Goal: Task Accomplishment & Management: Use online tool/utility

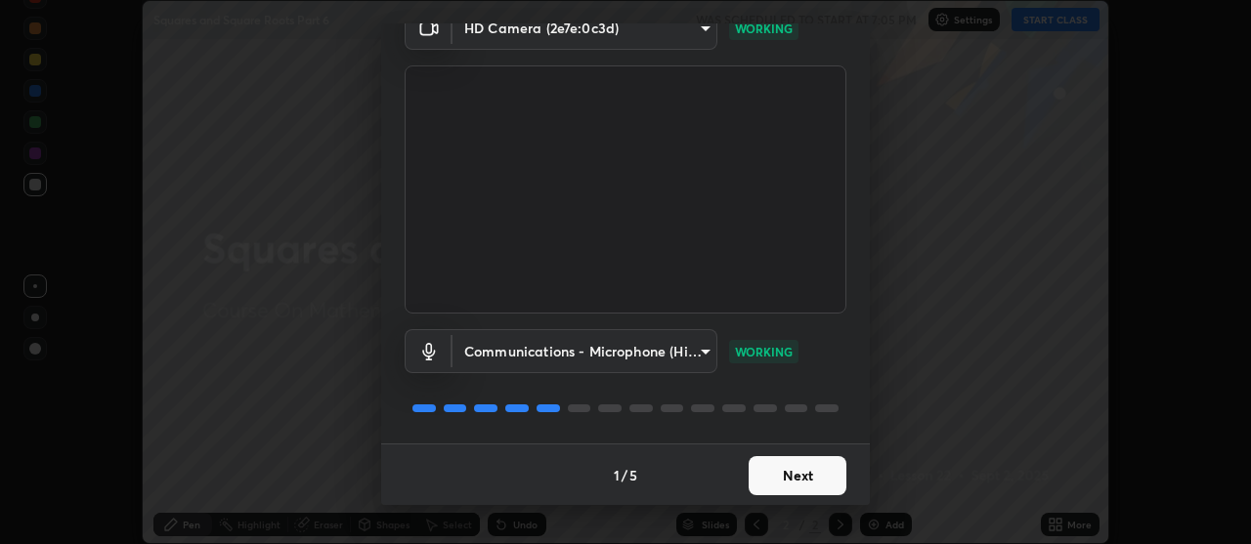
scroll to position [97, 0]
click at [798, 482] on button "Next" at bounding box center [798, 474] width 98 height 39
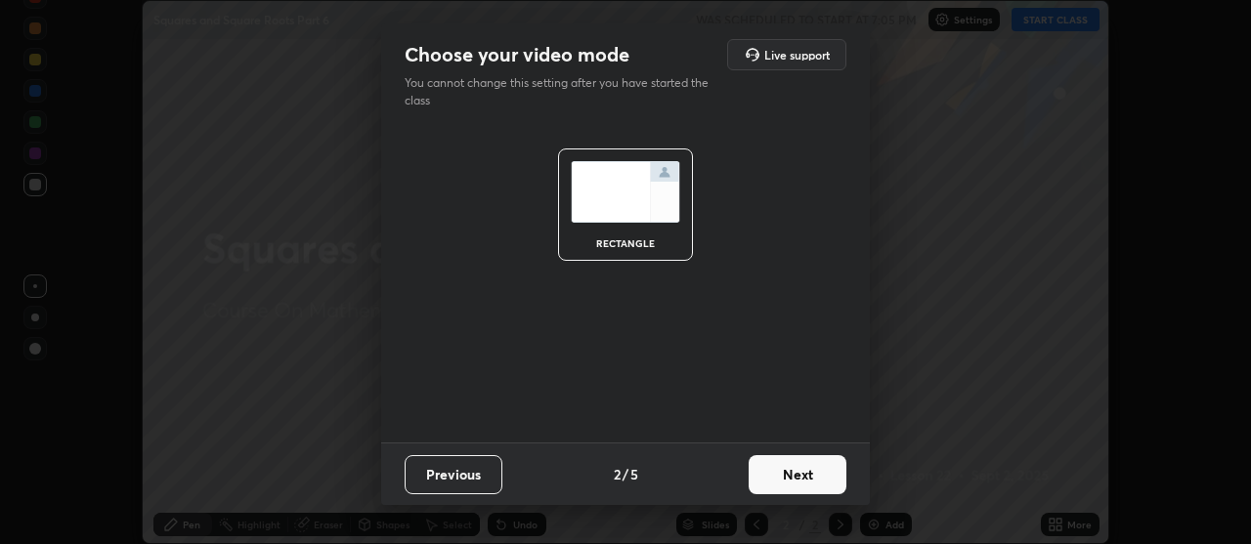
scroll to position [0, 0]
click at [821, 472] on button "Next" at bounding box center [798, 474] width 98 height 39
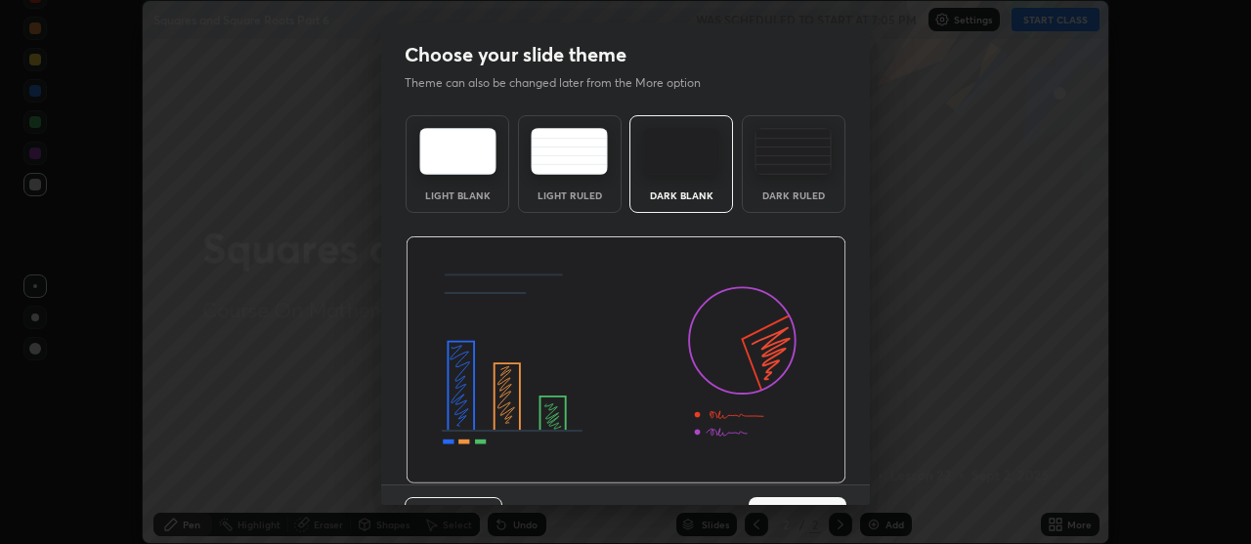
scroll to position [42, 0]
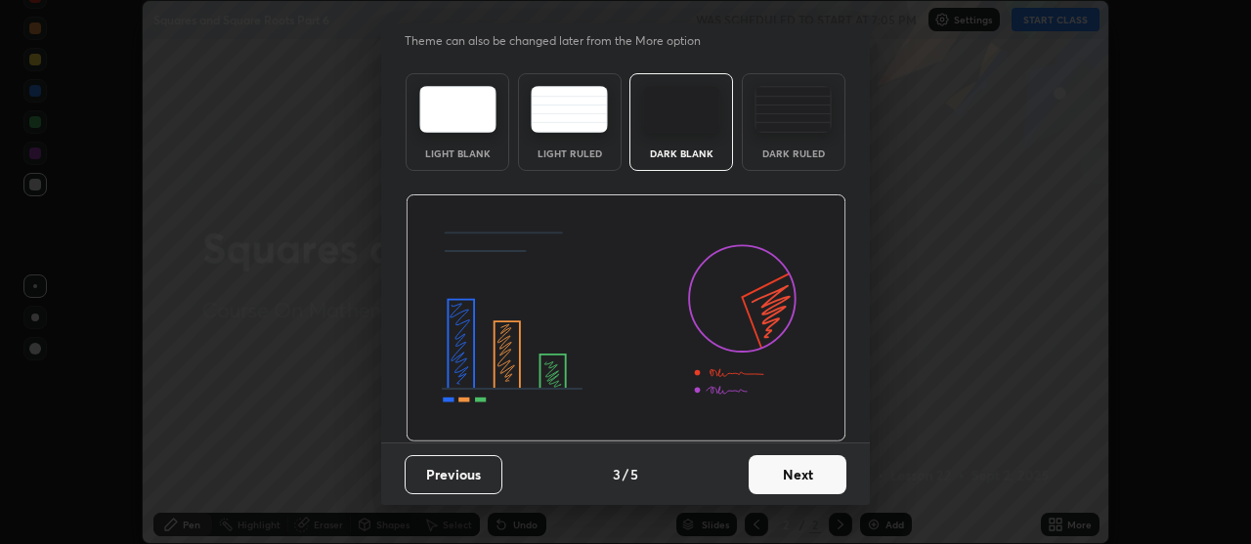
click at [803, 468] on button "Next" at bounding box center [798, 474] width 98 height 39
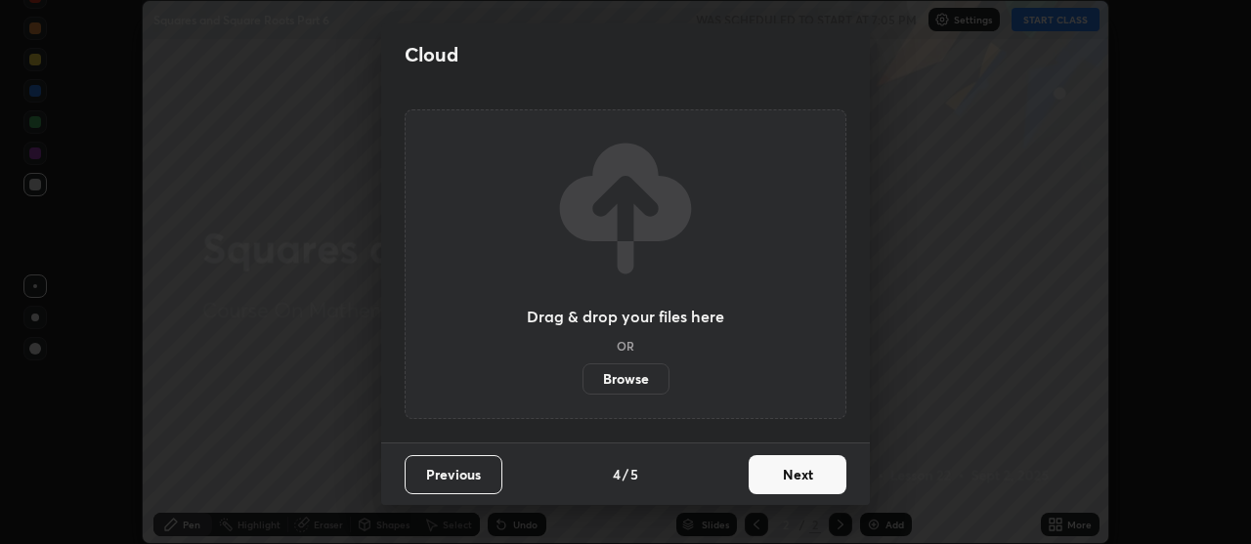
click at [804, 467] on button "Next" at bounding box center [798, 474] width 98 height 39
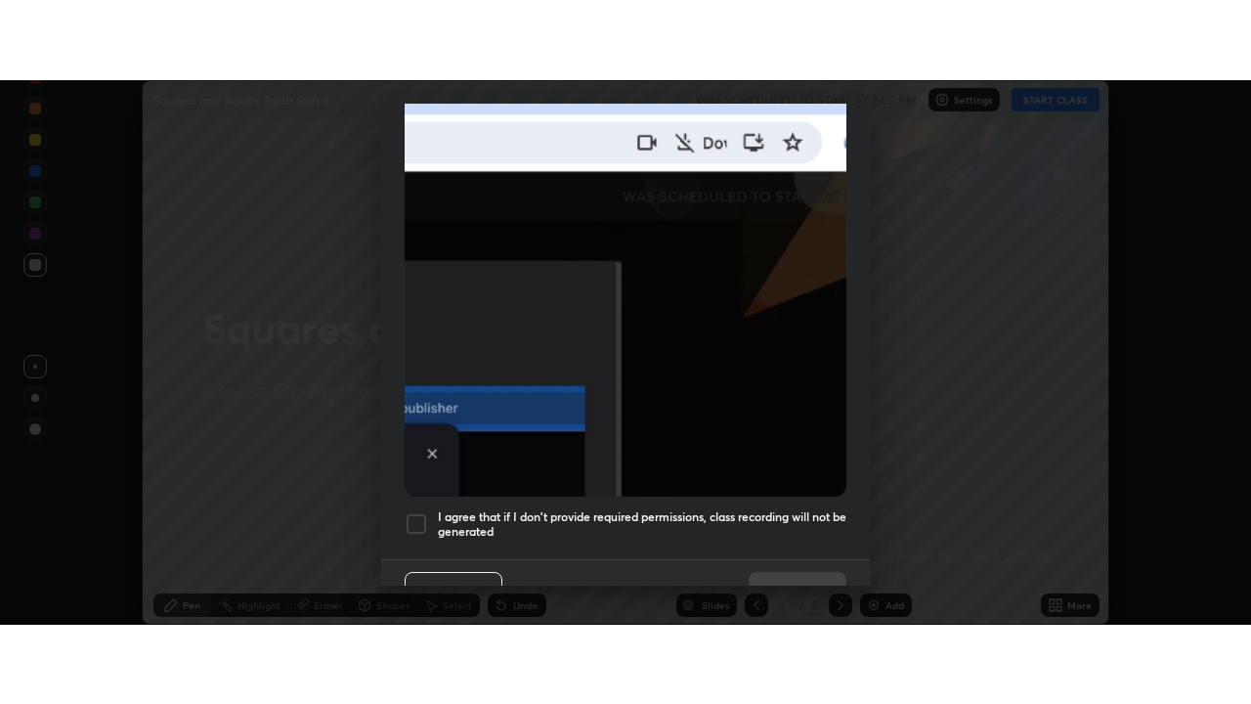
scroll to position [496, 0]
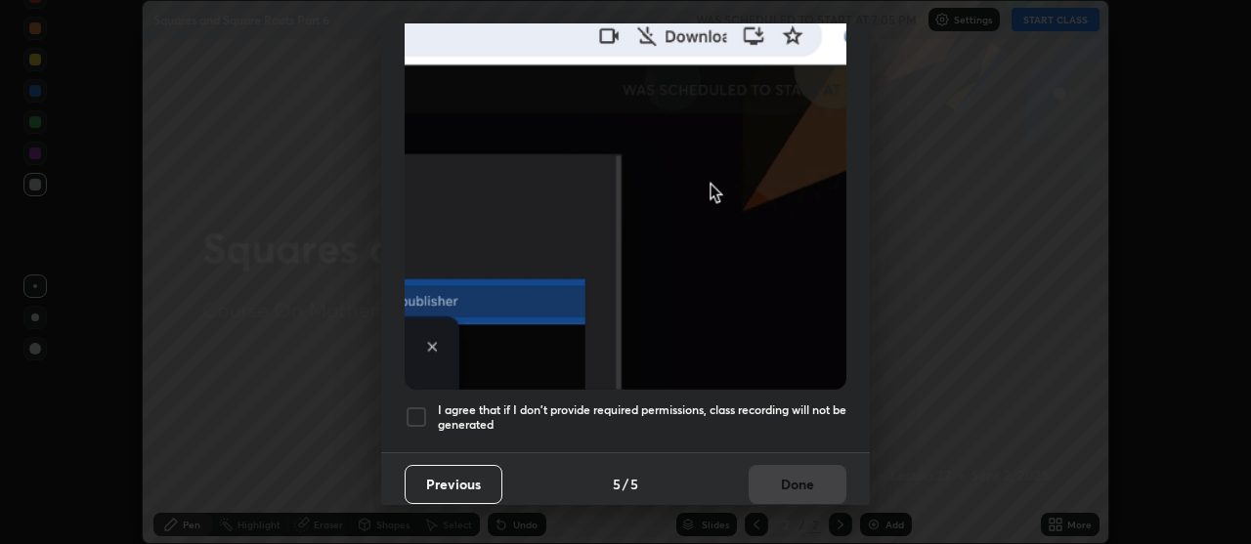
click at [423, 407] on div at bounding box center [416, 417] width 23 height 23
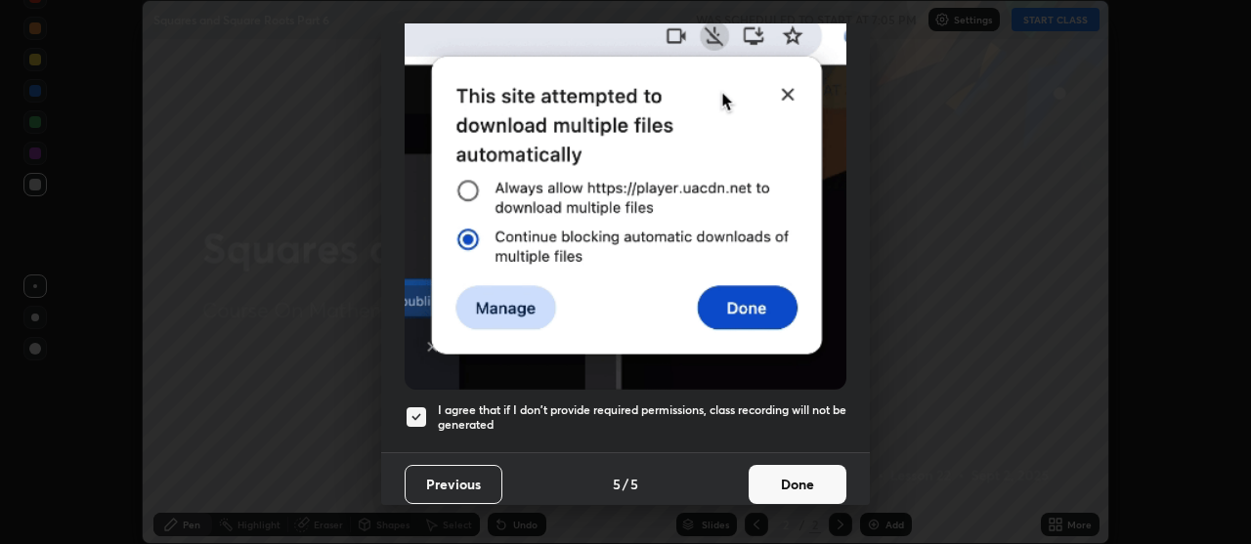
click at [800, 467] on button "Done" at bounding box center [798, 484] width 98 height 39
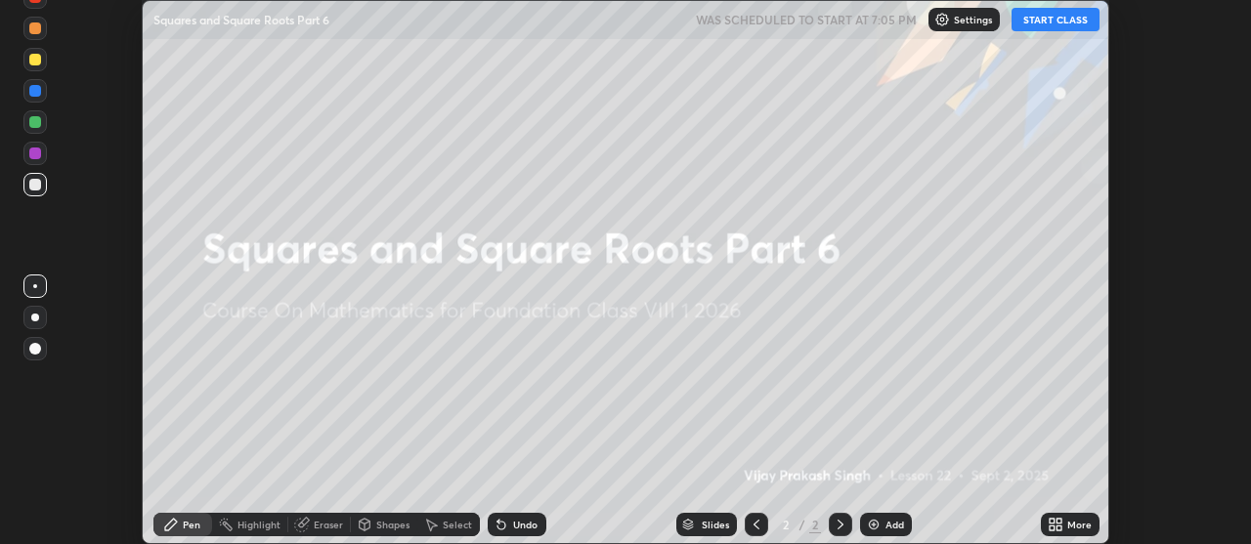
click at [878, 517] on img at bounding box center [874, 525] width 16 height 16
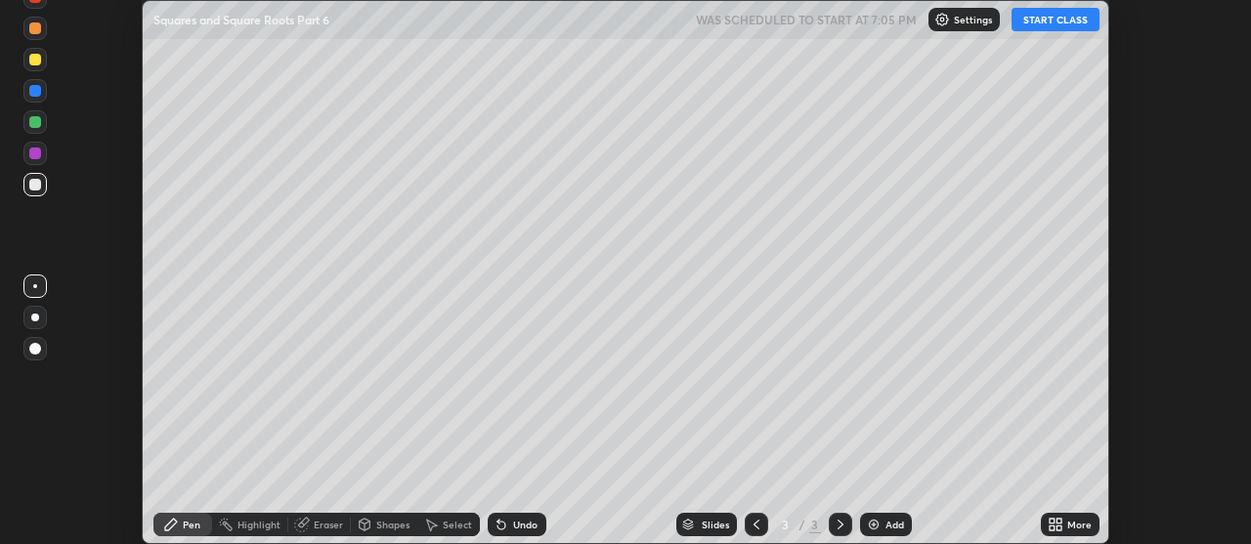
click at [1059, 521] on icon at bounding box center [1059, 521] width 5 height 5
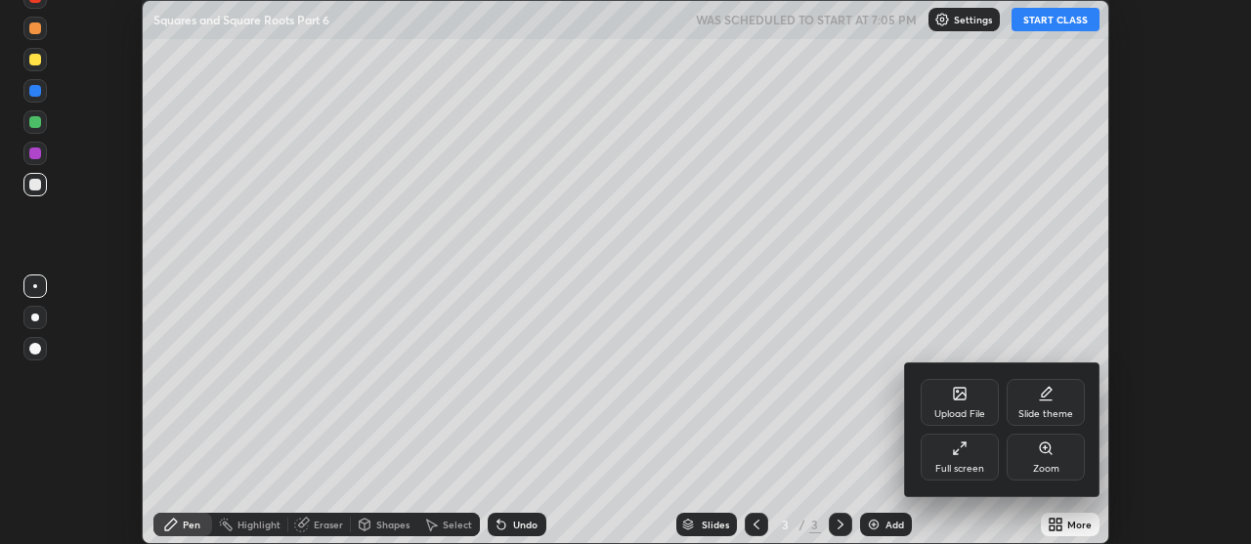
click at [965, 444] on icon at bounding box center [963, 445] width 5 height 5
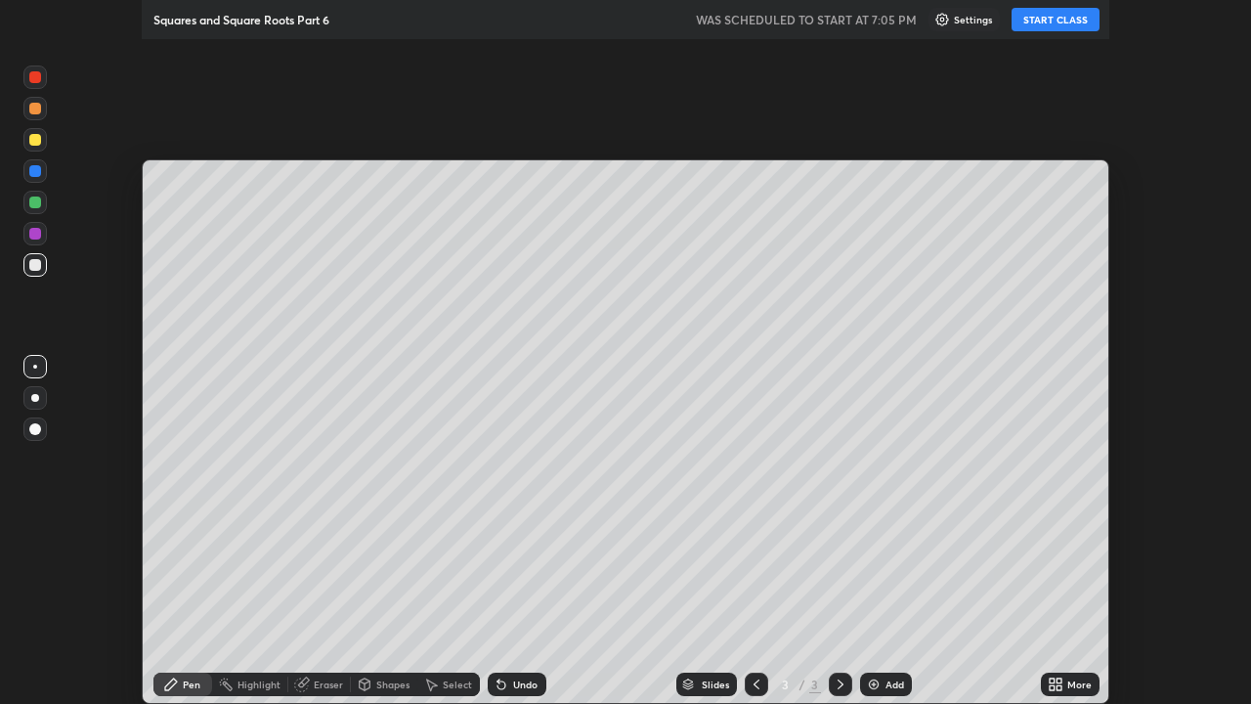
scroll to position [704, 1251]
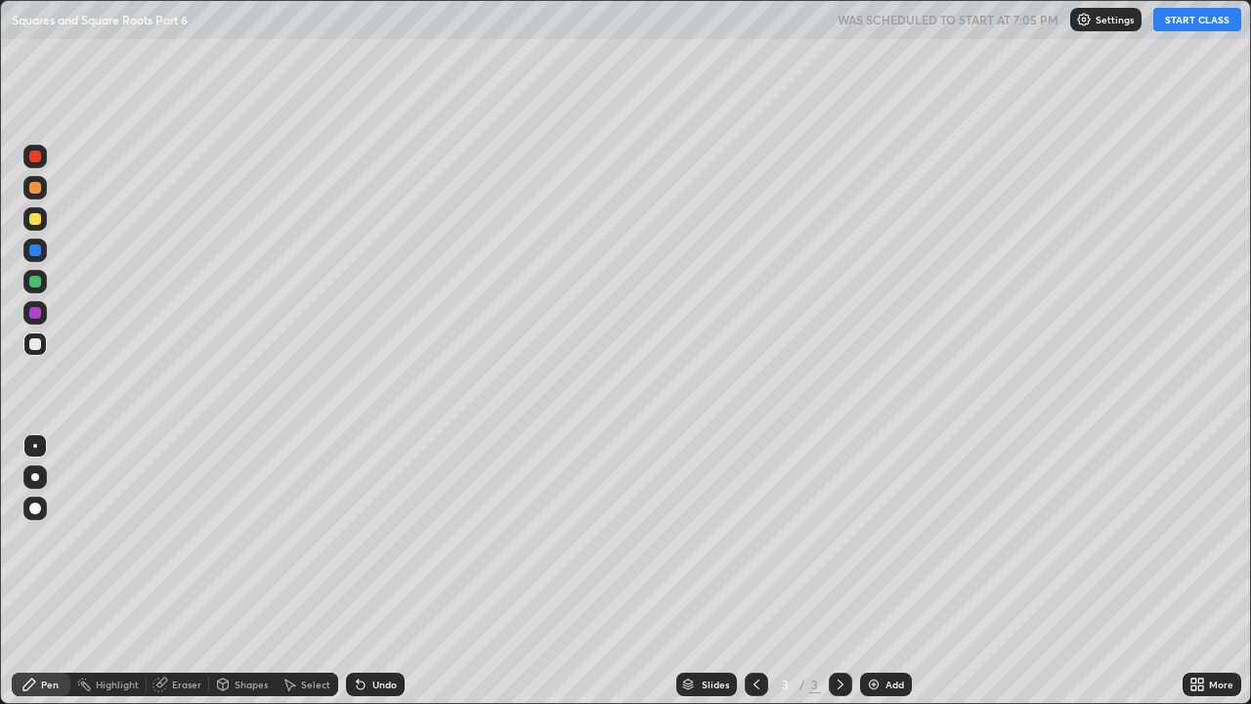
click at [1212, 22] on button "START CLASS" at bounding box center [1197, 19] width 88 height 23
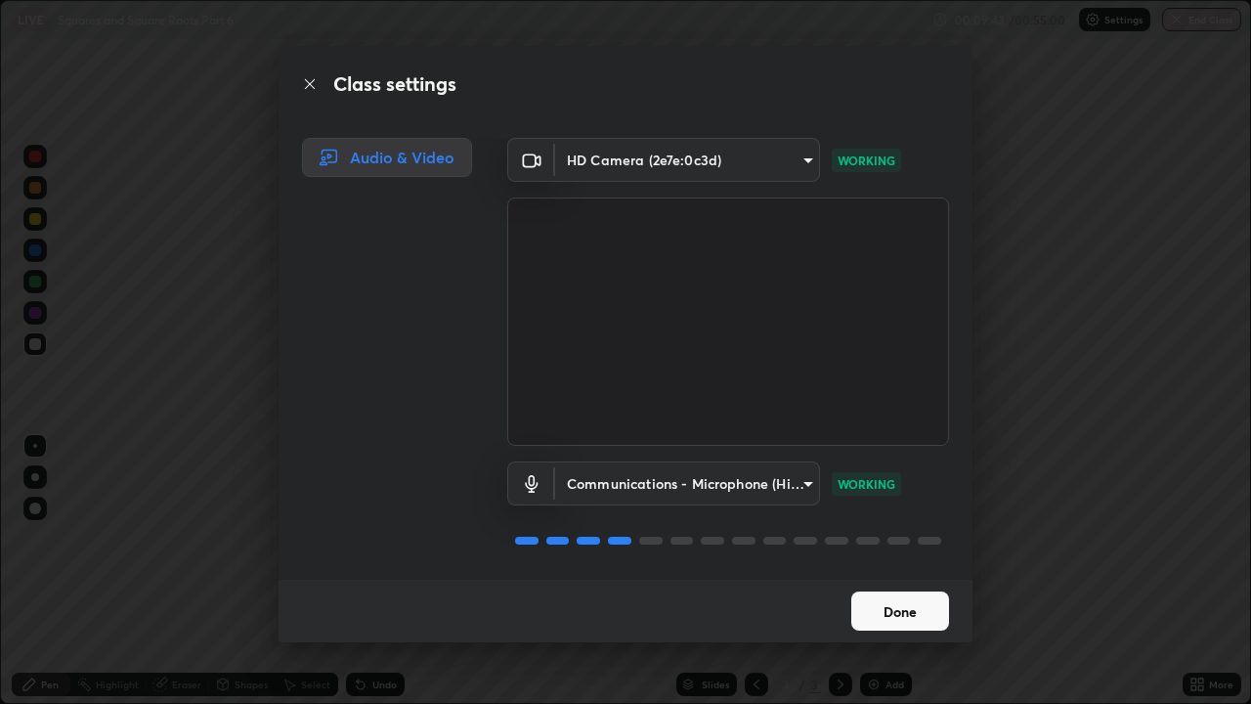
click at [896, 543] on button "Done" at bounding box center [900, 610] width 98 height 39
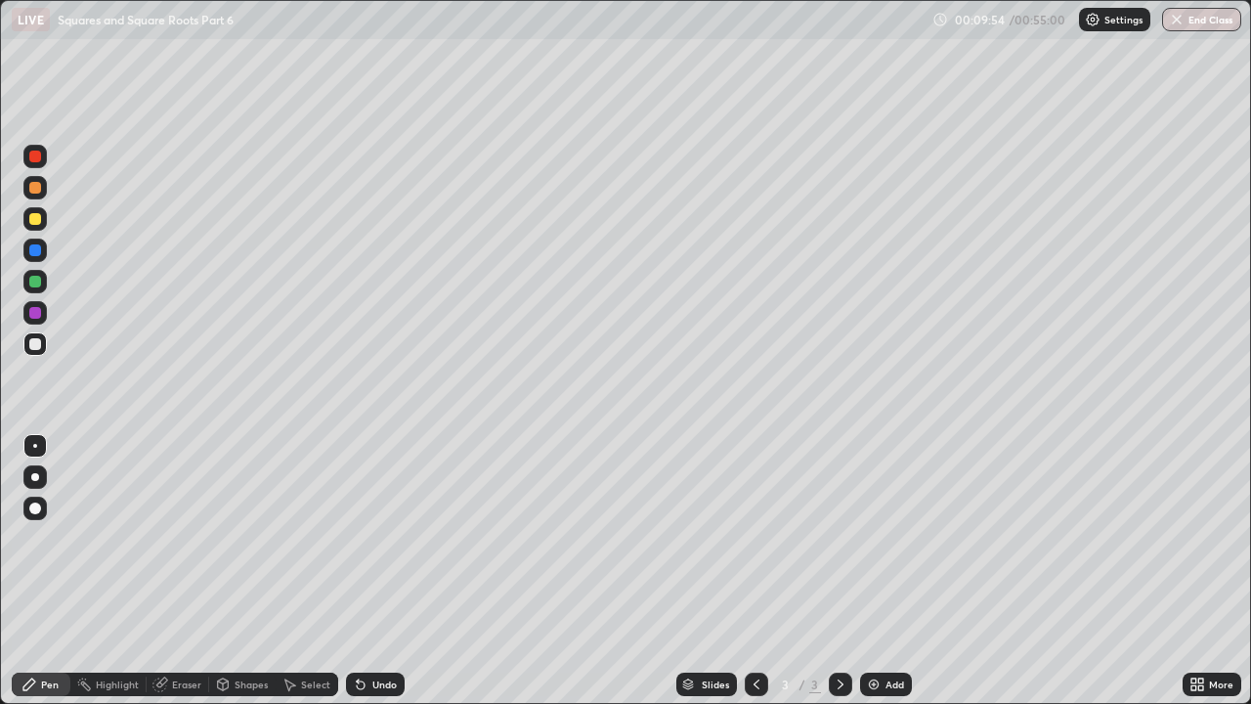
click at [176, 543] on div "Eraser" at bounding box center [186, 684] width 29 height 10
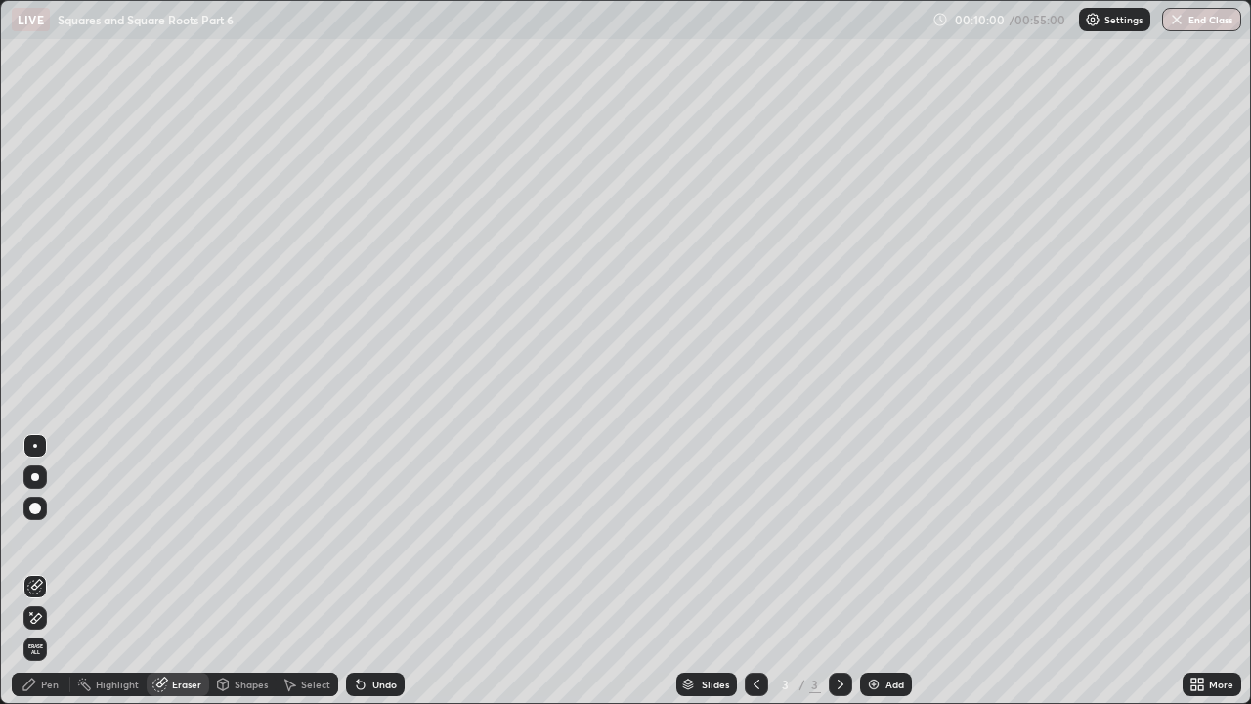
click at [55, 543] on div "Pen" at bounding box center [50, 684] width 18 height 10
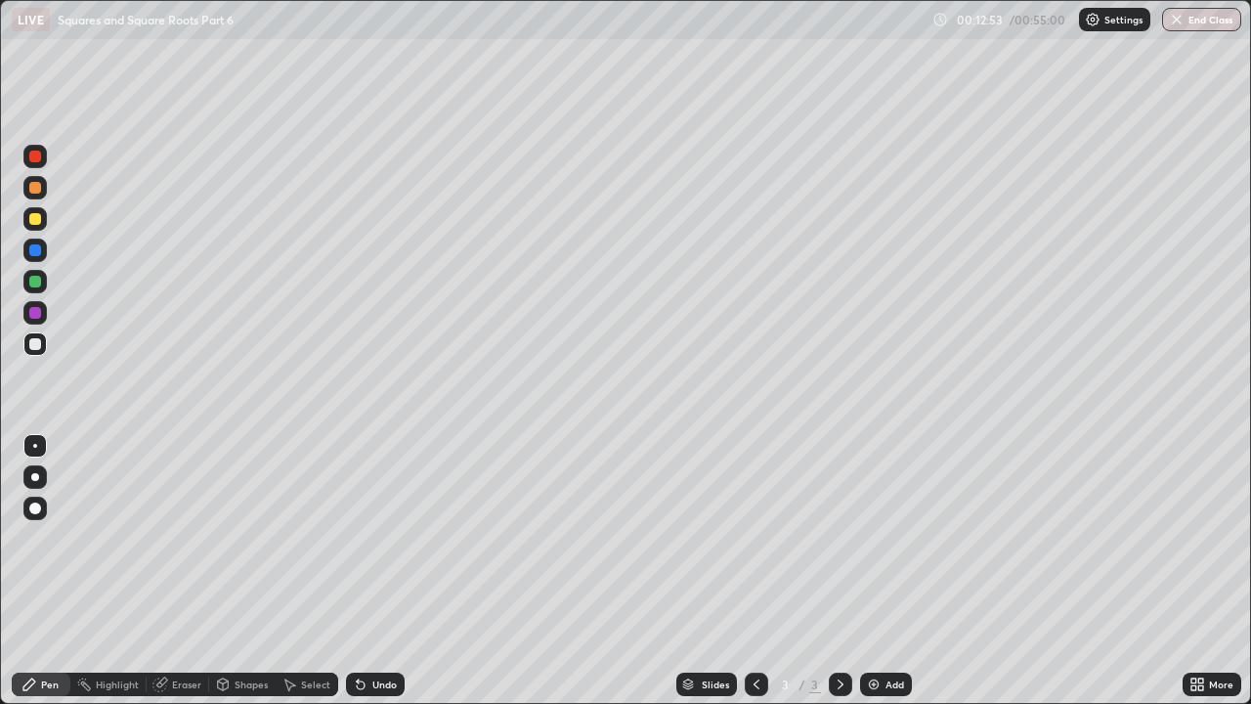
click at [873, 543] on img at bounding box center [874, 684] width 16 height 16
click at [755, 543] on icon at bounding box center [757, 684] width 6 height 10
click at [839, 543] on icon at bounding box center [841, 684] width 16 height 16
click at [165, 543] on icon at bounding box center [160, 684] width 16 height 16
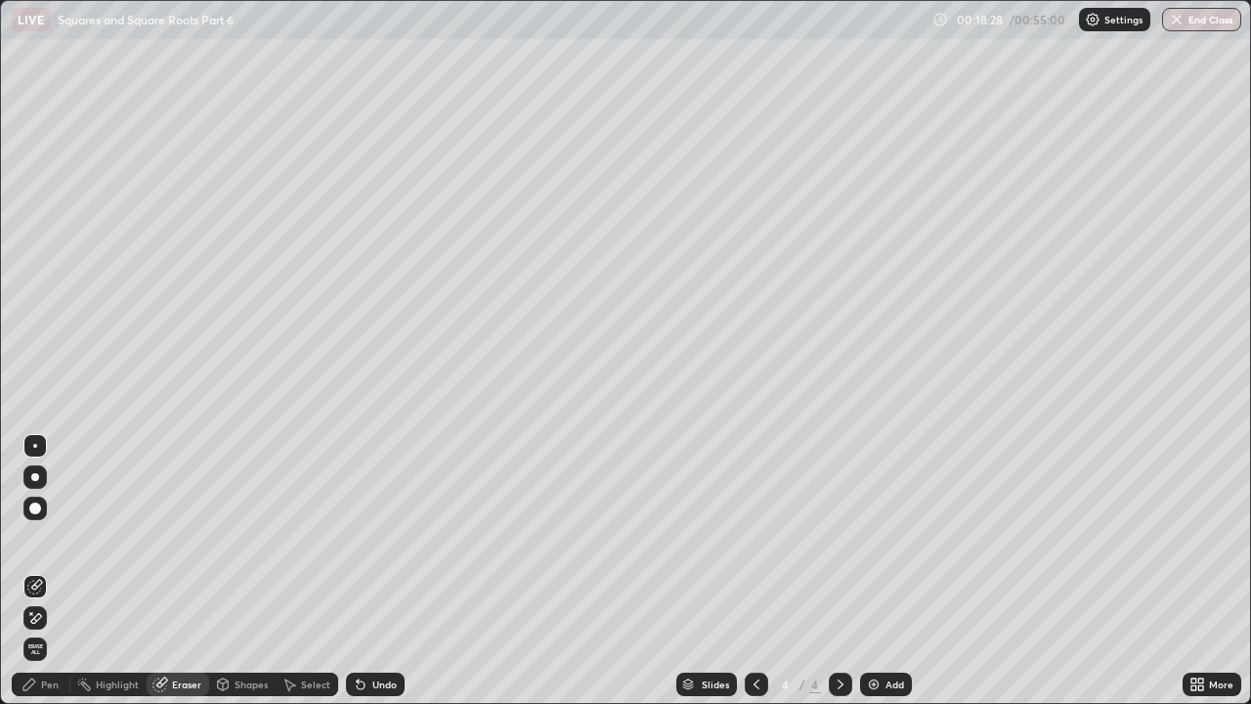
click at [59, 543] on div "Pen" at bounding box center [41, 683] width 59 height 23
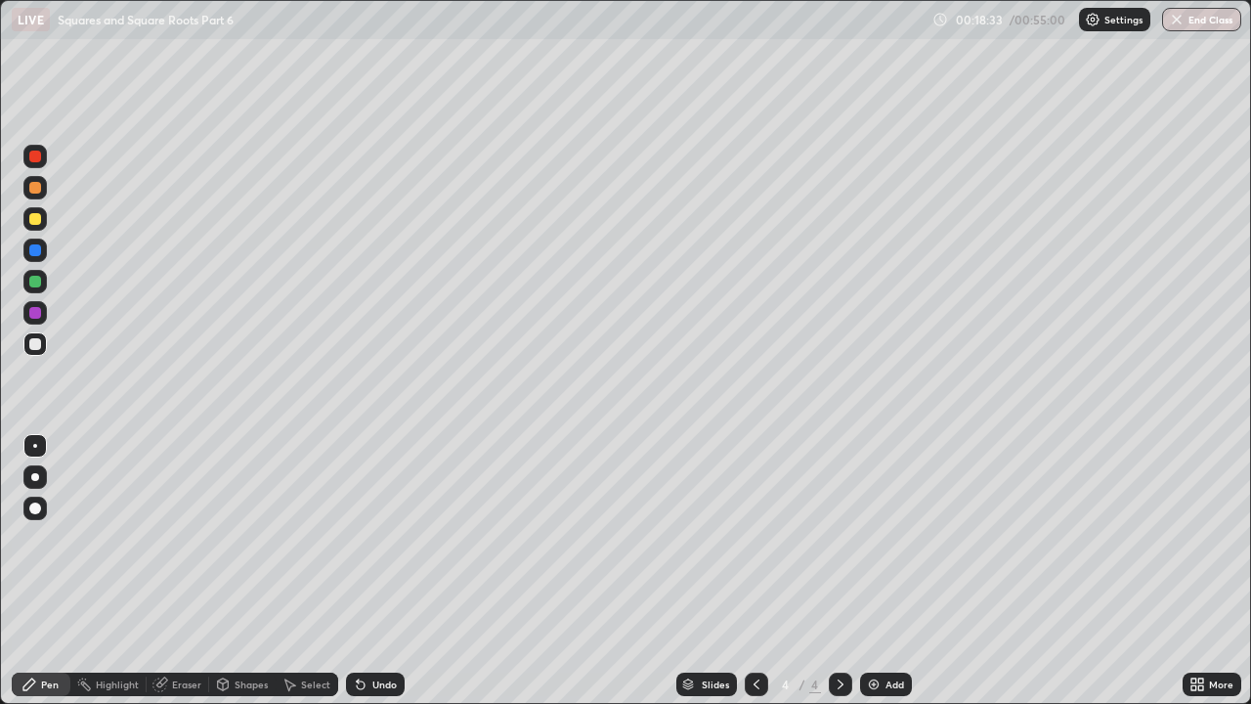
click at [127, 543] on div "Highlight" at bounding box center [117, 684] width 43 height 10
click at [176, 543] on div "Eraser" at bounding box center [186, 684] width 29 height 10
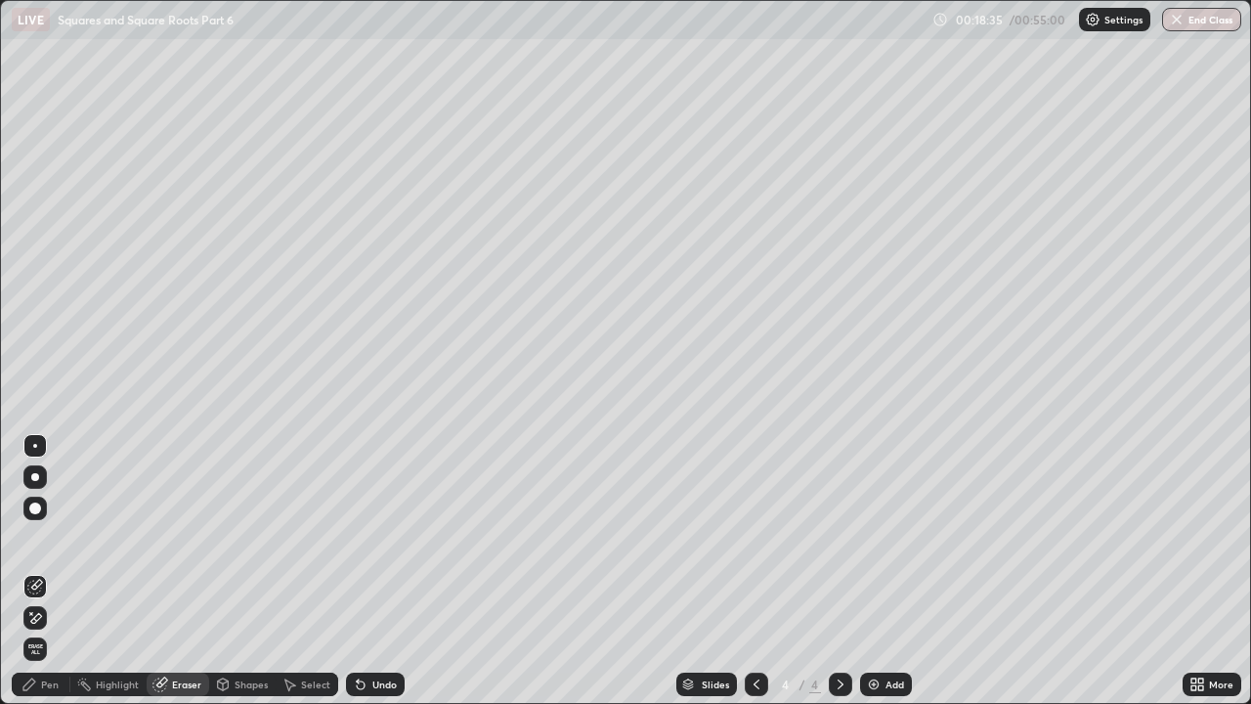
click at [53, 543] on div "Pen" at bounding box center [50, 684] width 18 height 10
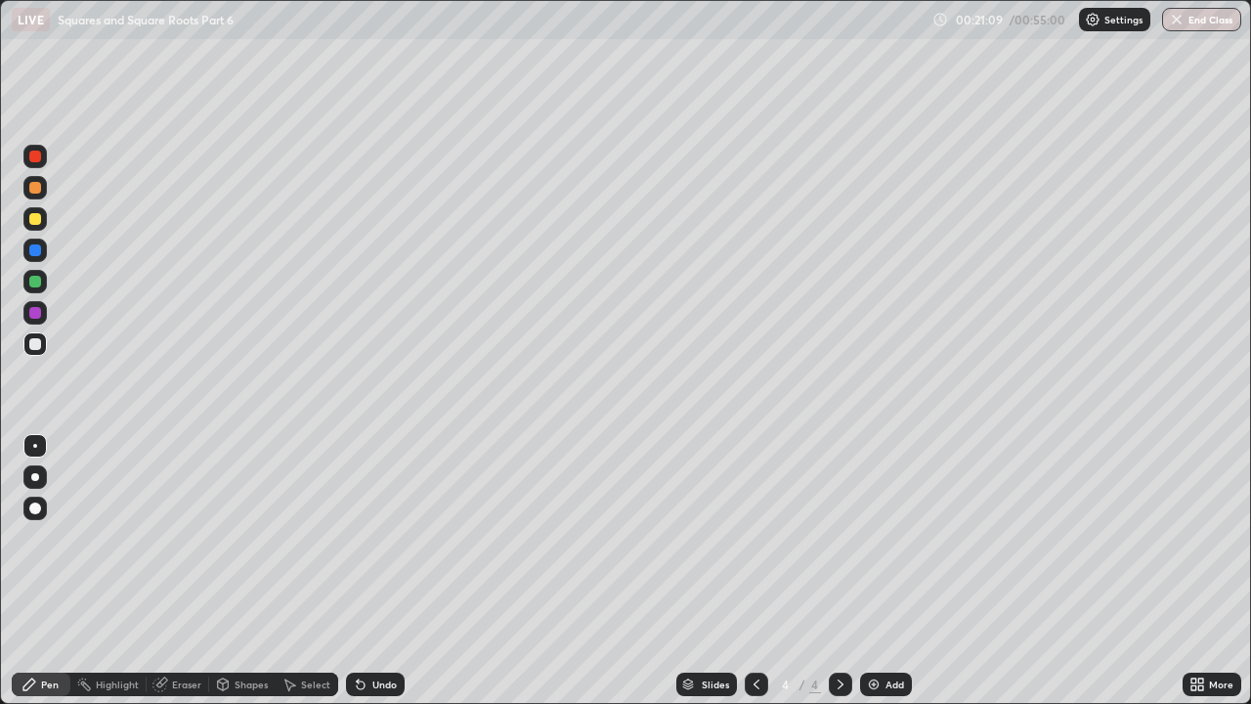
click at [168, 543] on div "Eraser" at bounding box center [178, 683] width 63 height 23
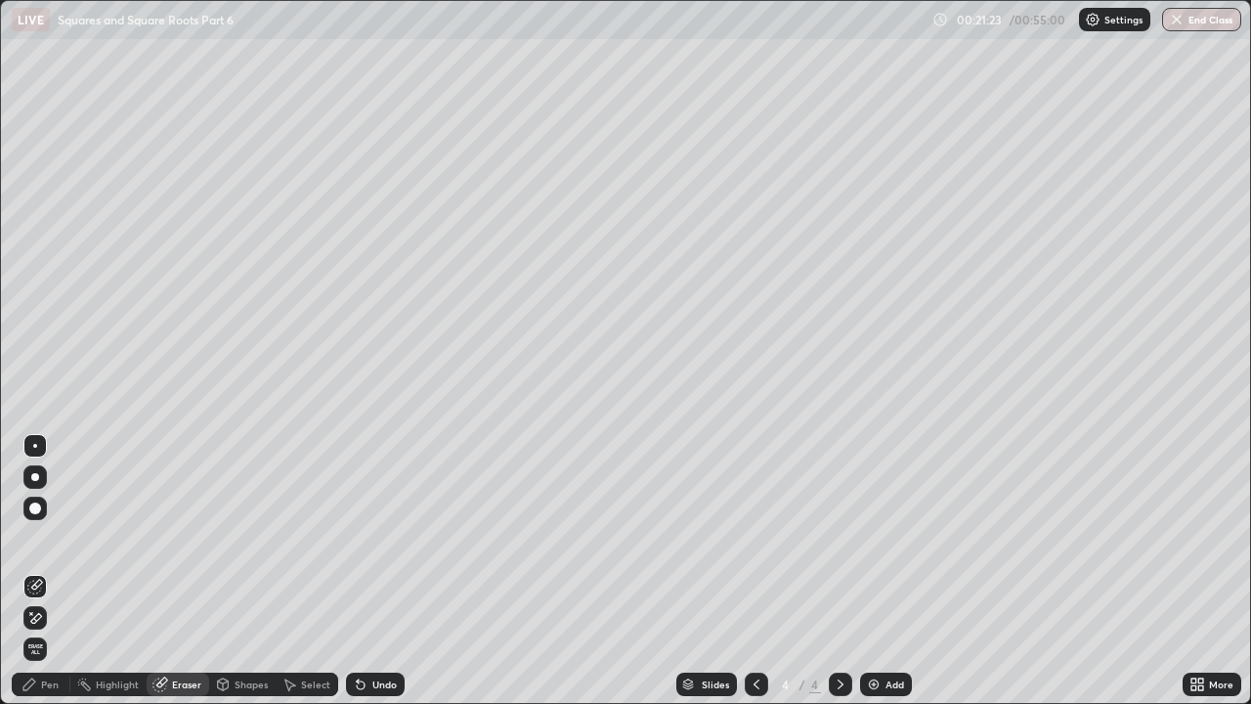
click at [36, 506] on div at bounding box center [35, 508] width 12 height 12
click at [38, 543] on div "Pen" at bounding box center [41, 683] width 59 height 23
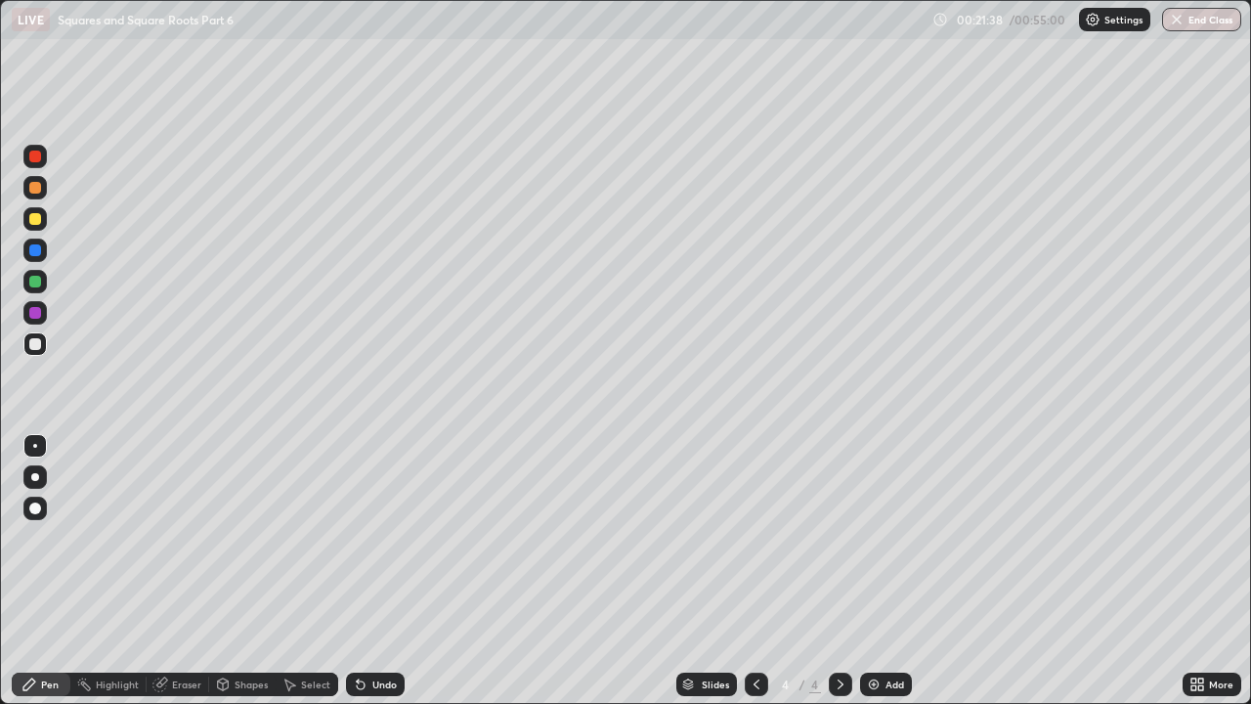
click at [37, 341] on div at bounding box center [35, 344] width 12 height 12
click at [35, 446] on div at bounding box center [35, 446] width 4 height 4
click at [841, 543] on icon at bounding box center [841, 684] width 16 height 16
click at [876, 543] on img at bounding box center [874, 684] width 16 height 16
click at [841, 543] on icon at bounding box center [841, 684] width 16 height 16
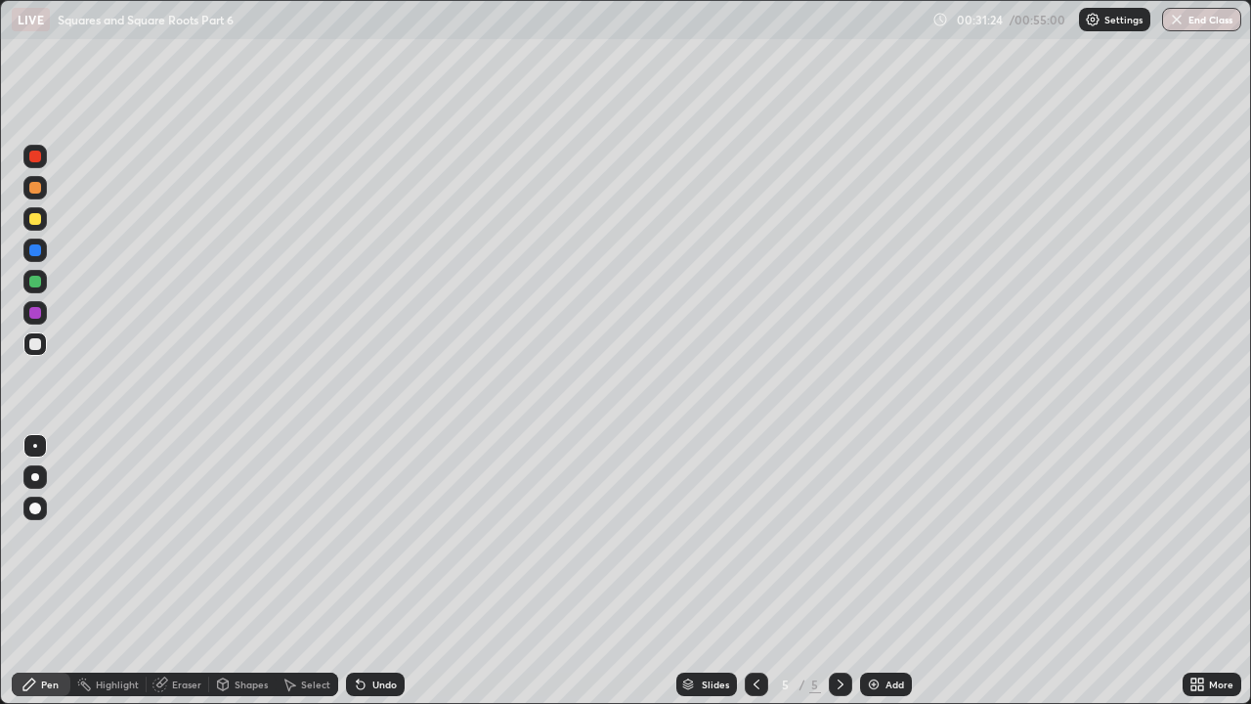
click at [880, 543] on div "Add" at bounding box center [886, 683] width 52 height 23
click at [755, 543] on icon at bounding box center [757, 684] width 16 height 16
click at [185, 543] on div "Eraser" at bounding box center [178, 683] width 63 height 23
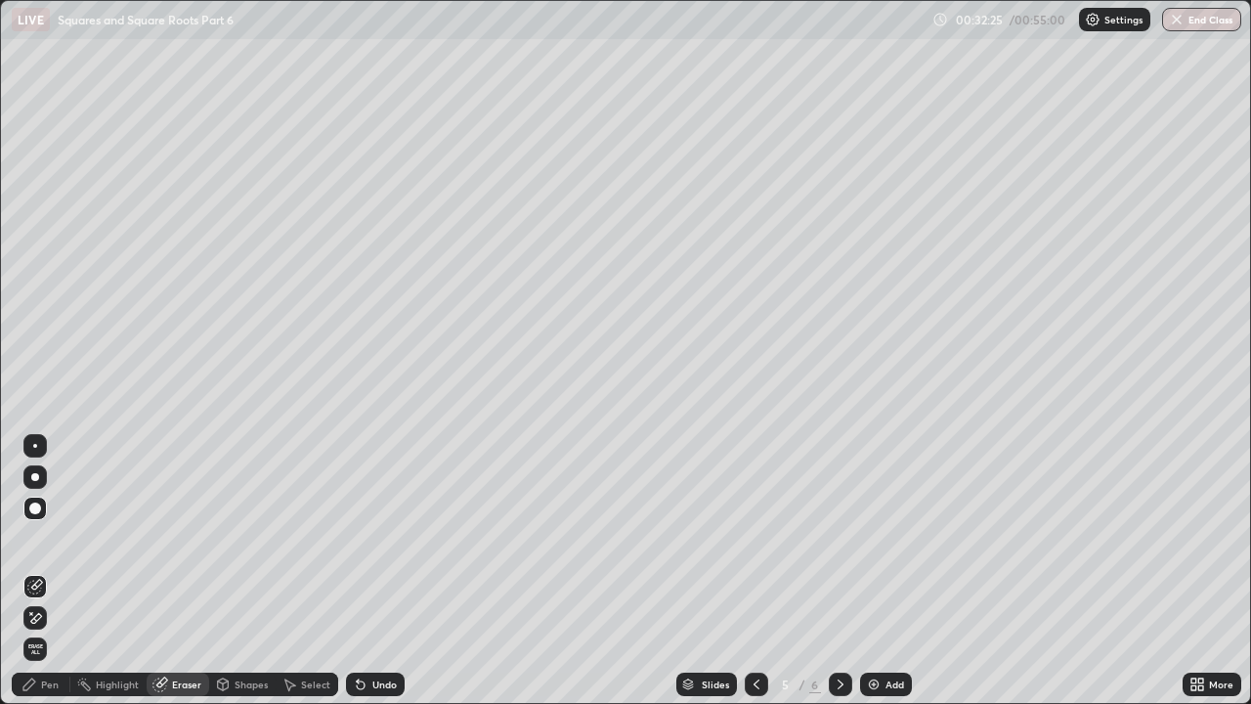
click at [54, 543] on div "Pen" at bounding box center [50, 684] width 18 height 10
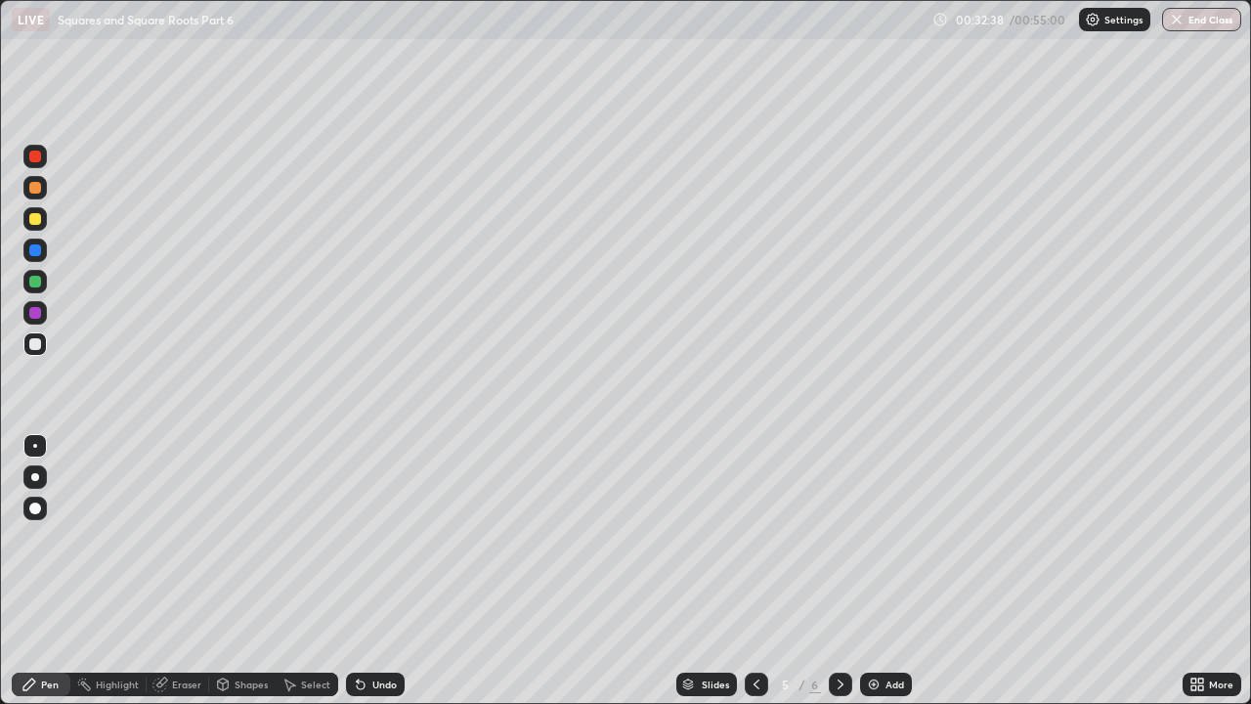
click at [170, 543] on div "Eraser" at bounding box center [178, 683] width 63 height 23
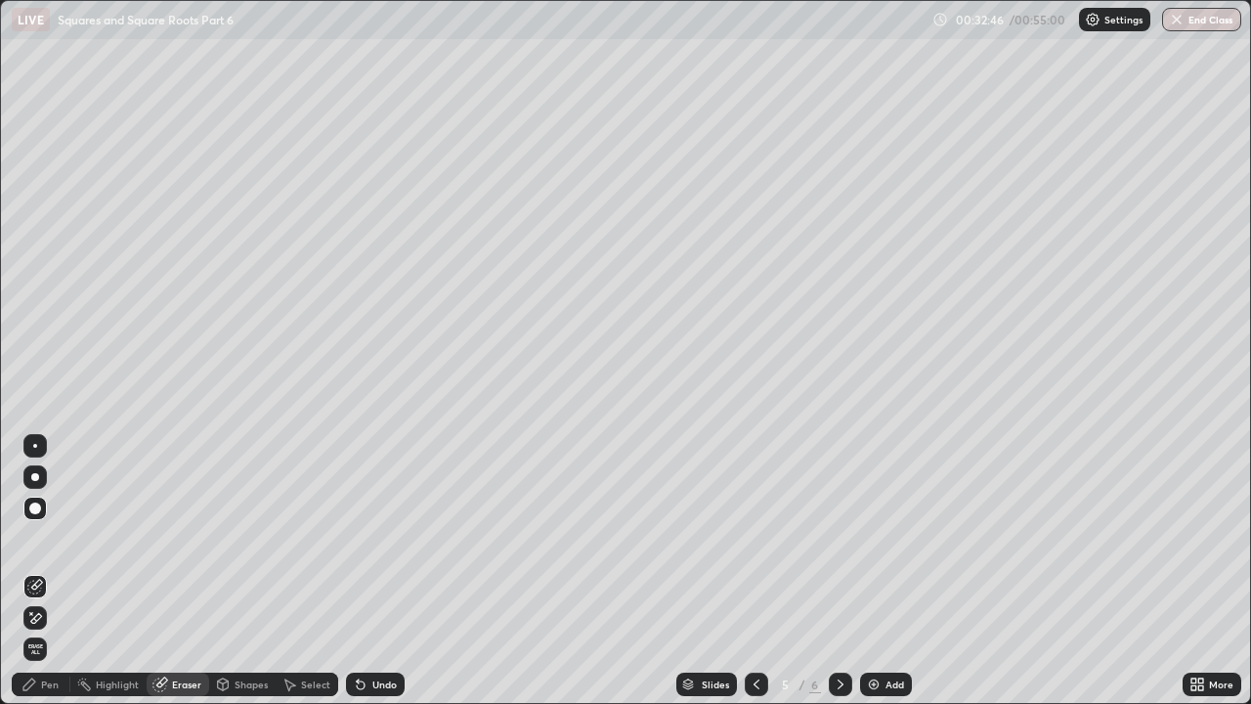
click at [44, 543] on div "Pen" at bounding box center [50, 684] width 18 height 10
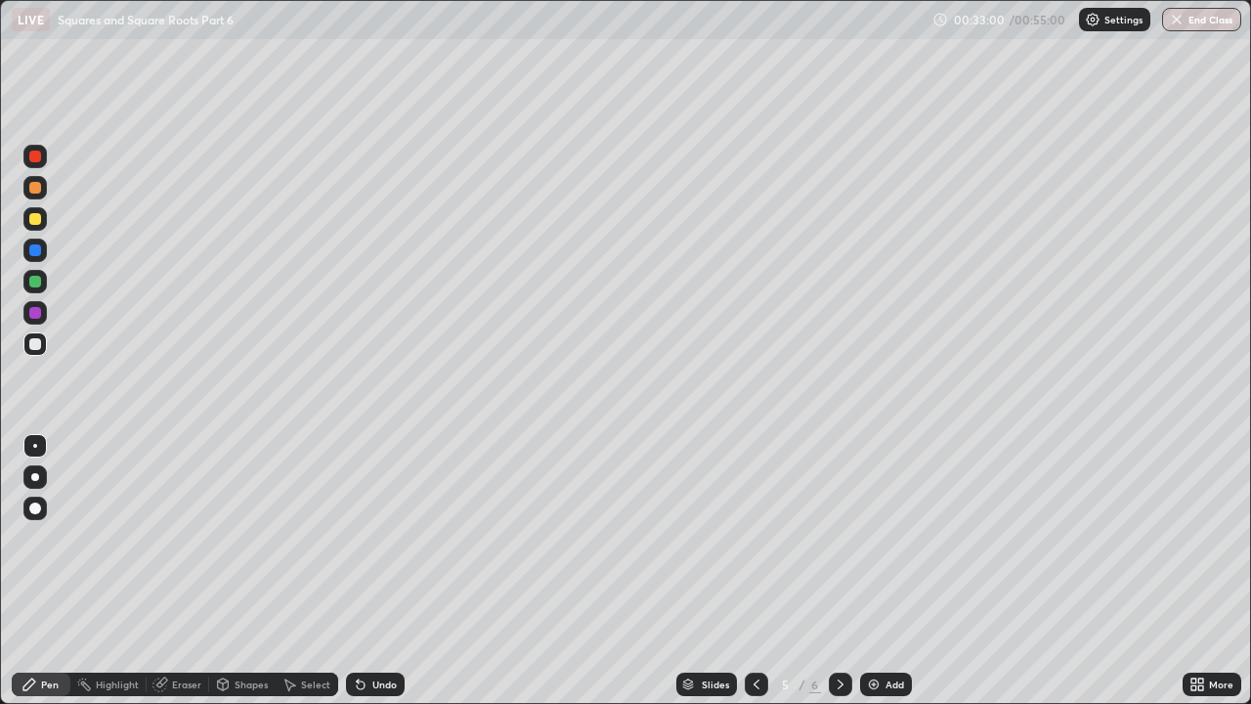
click at [176, 543] on div "Eraser" at bounding box center [186, 684] width 29 height 10
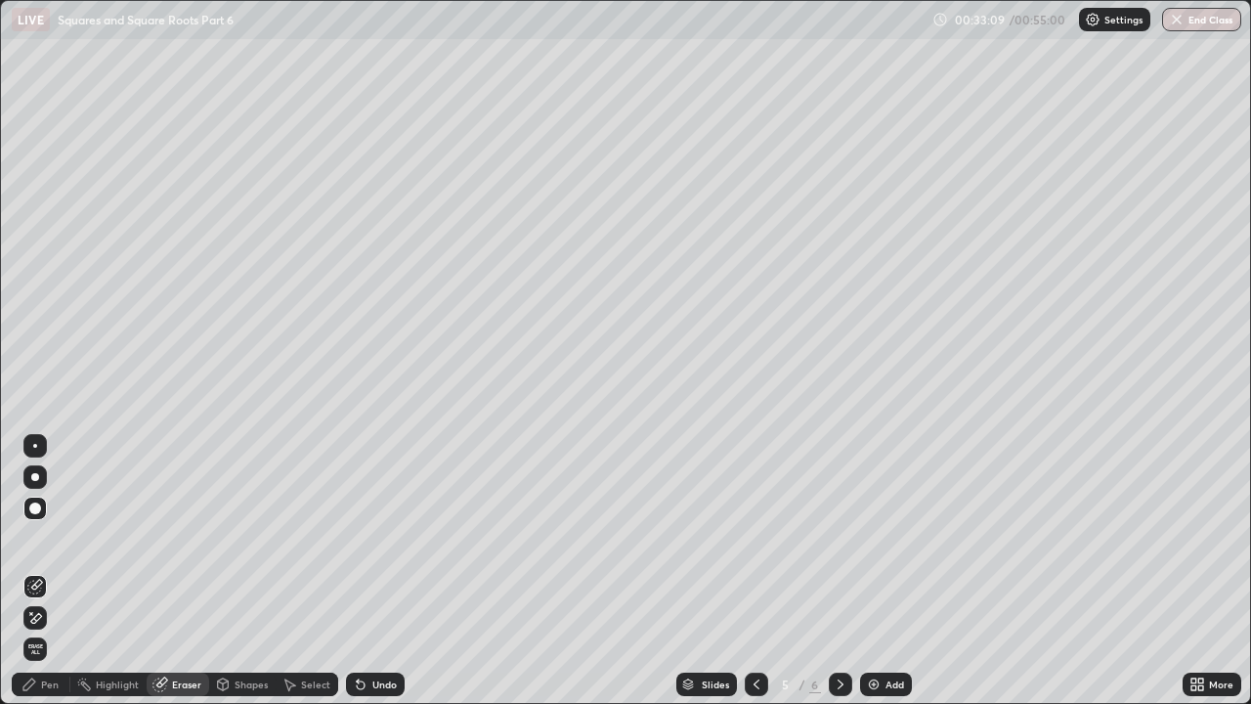
click at [44, 543] on div "Pen" at bounding box center [50, 684] width 18 height 10
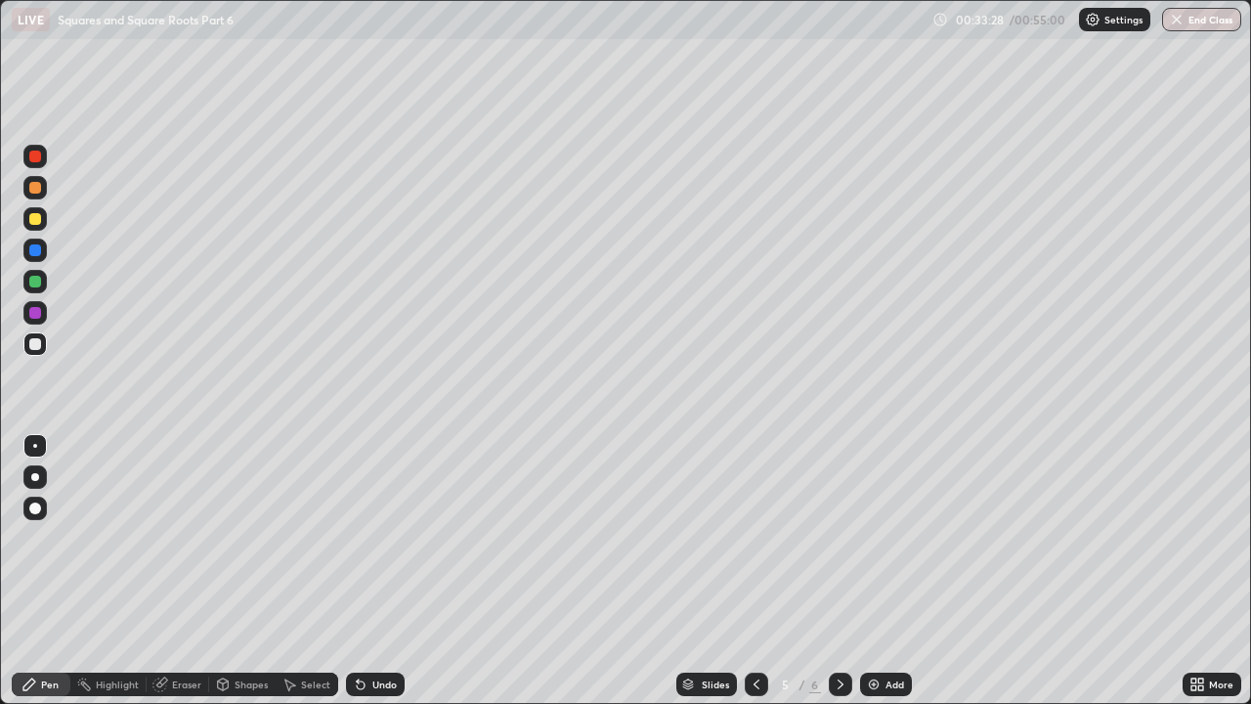
click at [839, 543] on icon at bounding box center [841, 684] width 16 height 16
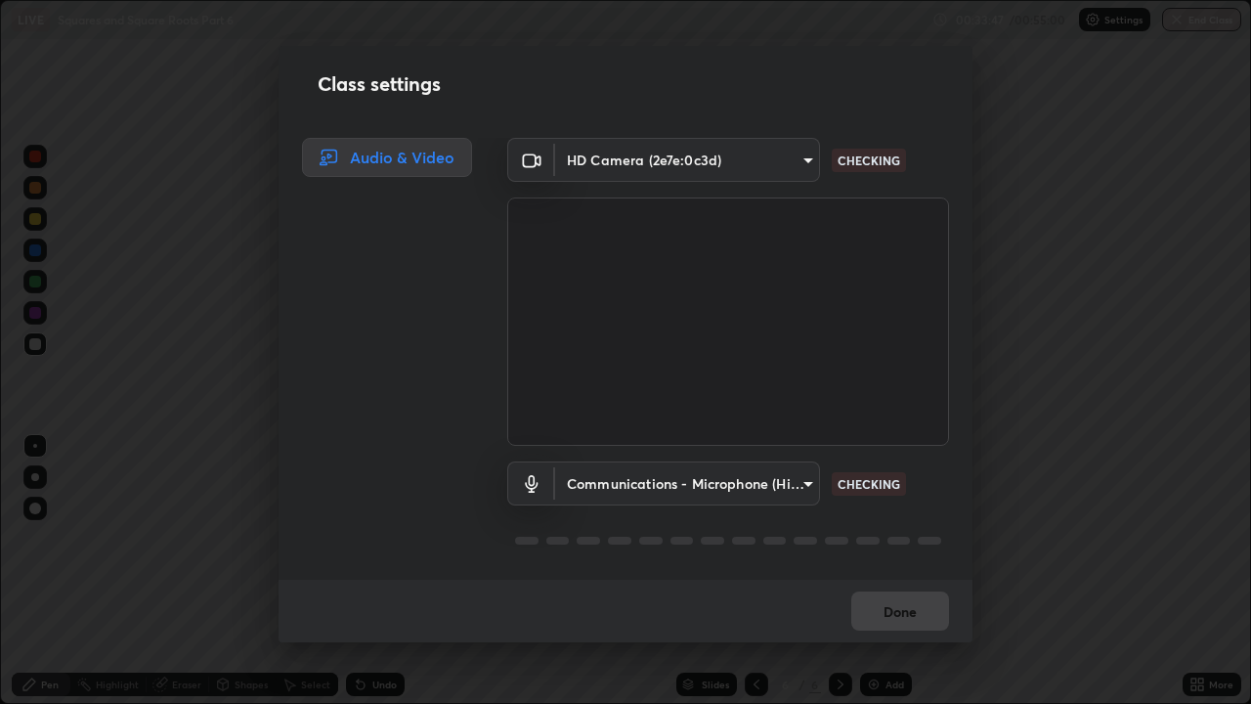
click at [439, 107] on div "Class settings" at bounding box center [626, 84] width 694 height 76
click at [441, 119] on div "Class settings" at bounding box center [626, 84] width 694 height 76
click at [890, 543] on button "Done" at bounding box center [900, 610] width 98 height 39
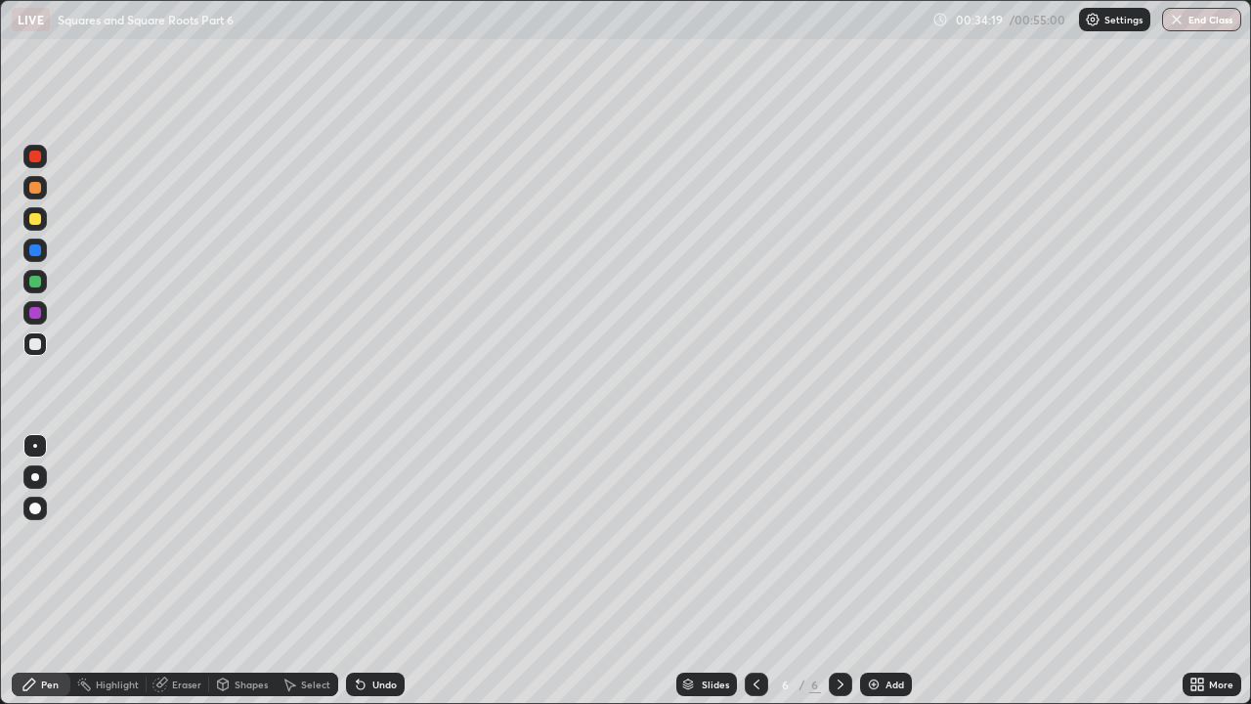
click at [182, 543] on div "Eraser" at bounding box center [186, 684] width 29 height 10
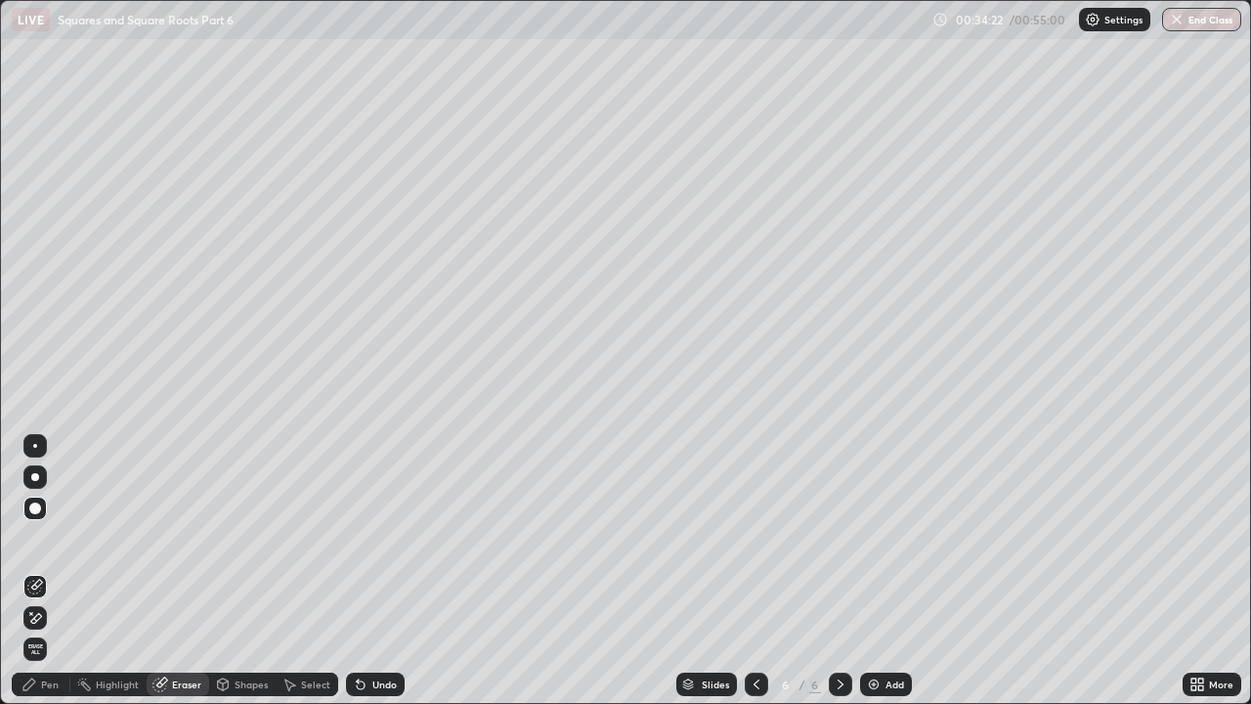
click at [53, 543] on div "Pen" at bounding box center [50, 684] width 18 height 10
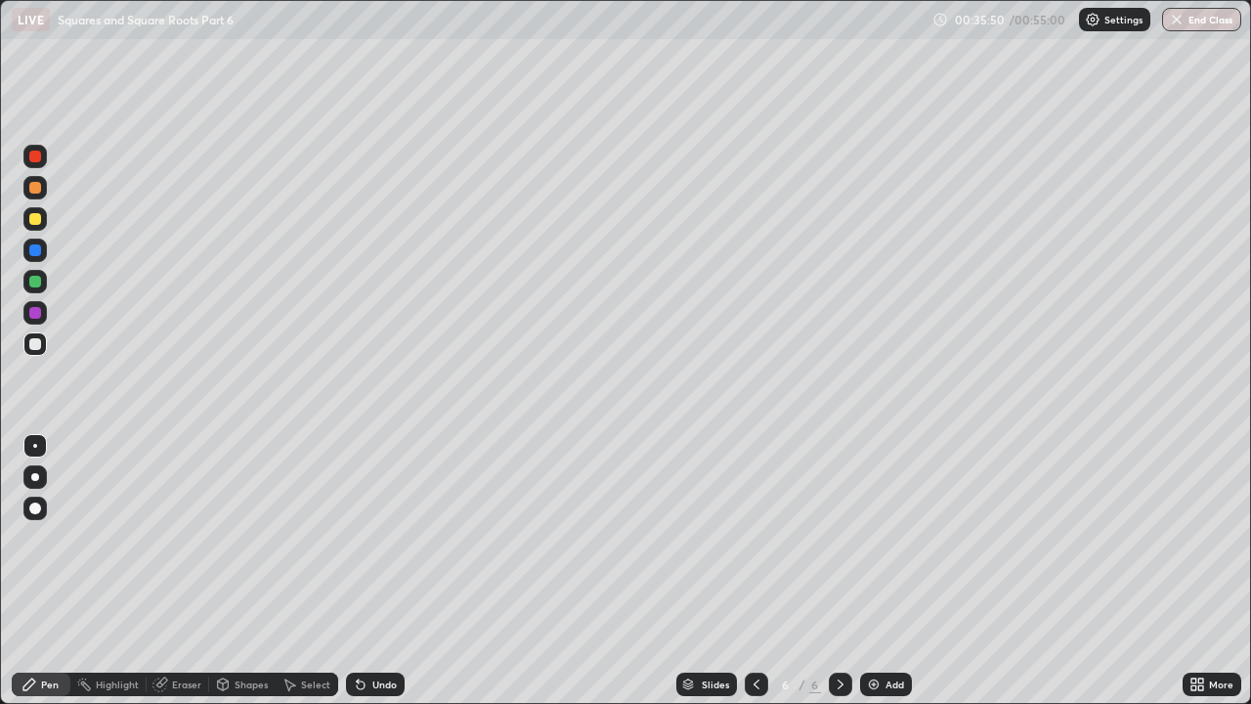
click at [757, 543] on icon at bounding box center [757, 684] width 16 height 16
click at [837, 543] on icon at bounding box center [841, 684] width 16 height 16
click at [175, 543] on div "Eraser" at bounding box center [186, 684] width 29 height 10
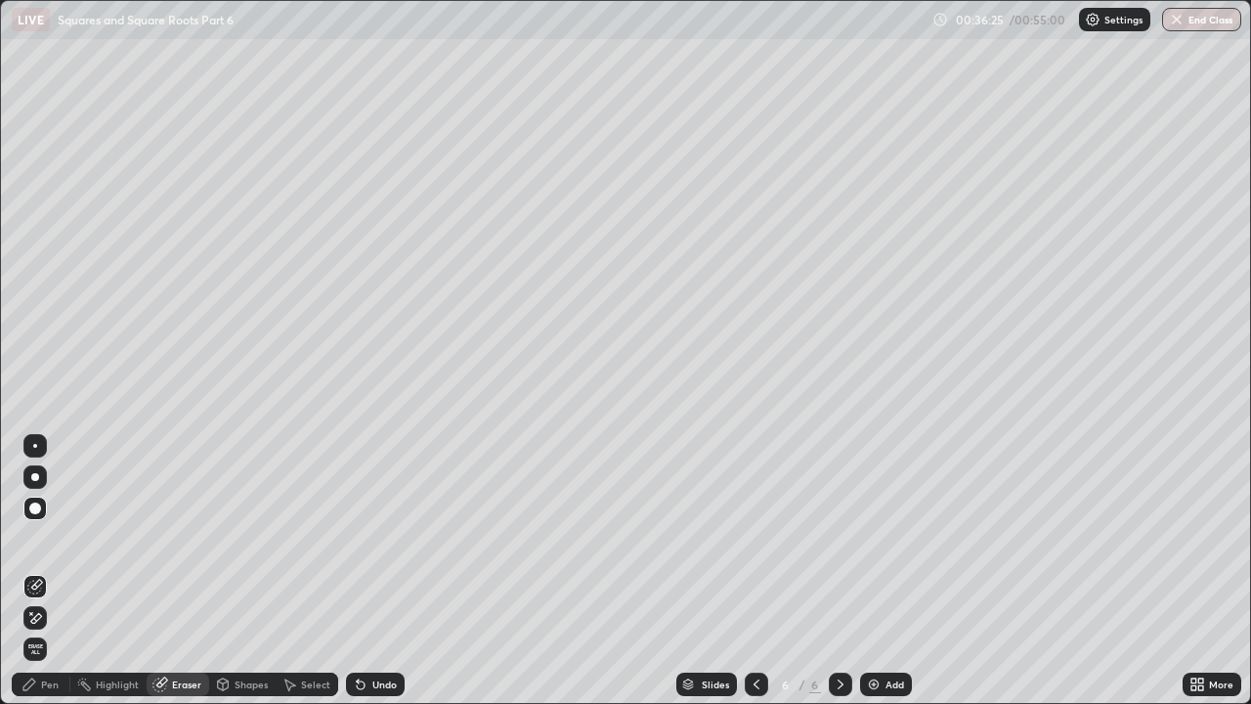
click at [55, 543] on div "Pen" at bounding box center [50, 684] width 18 height 10
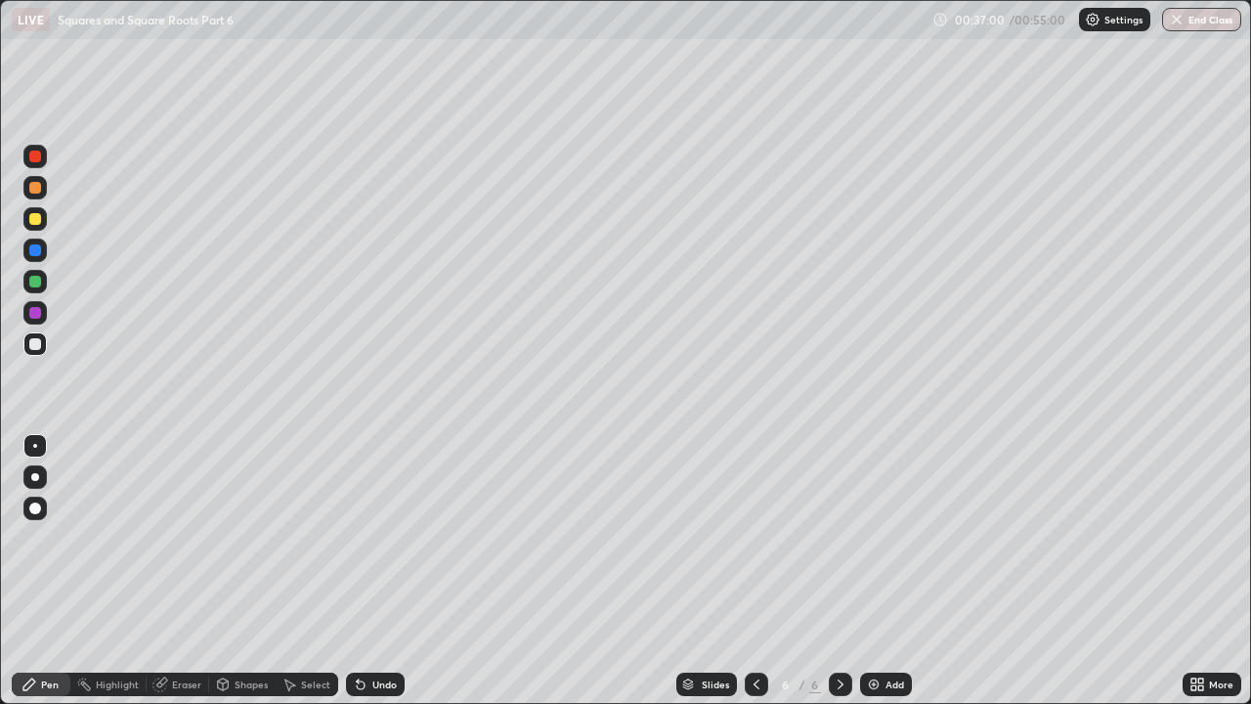
click at [174, 543] on div "Eraser" at bounding box center [186, 684] width 29 height 10
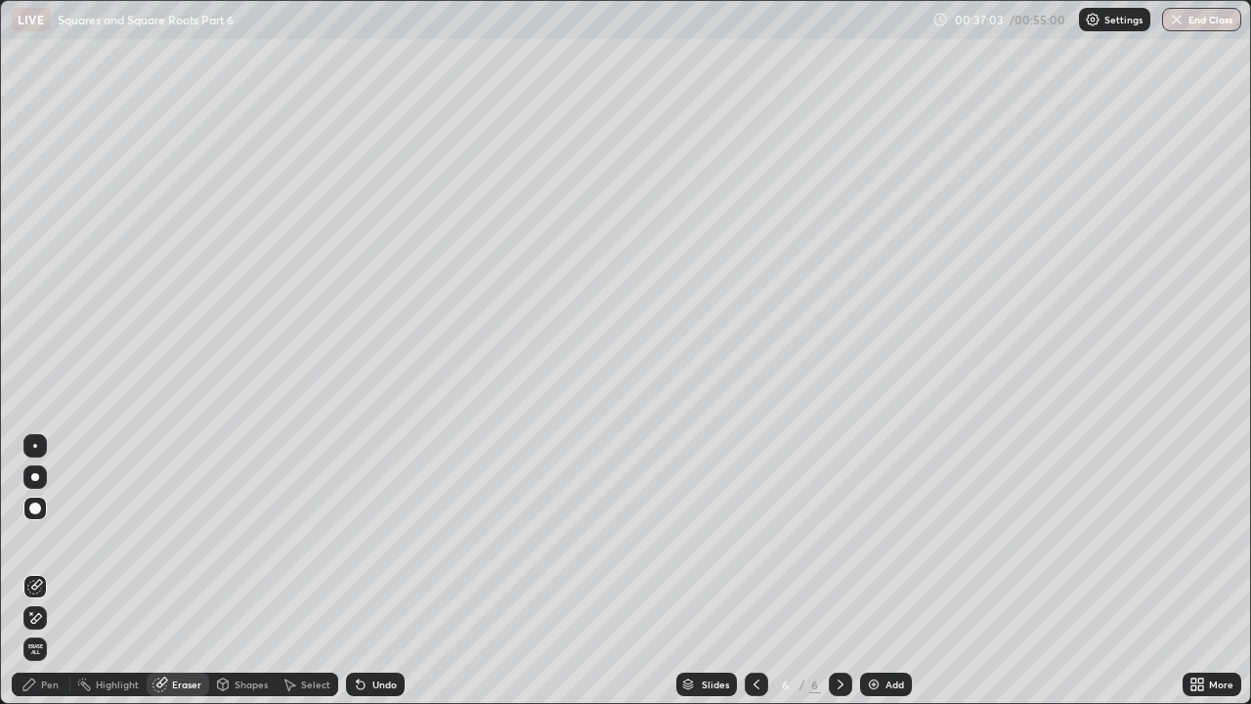
click at [56, 543] on div "Pen" at bounding box center [50, 684] width 18 height 10
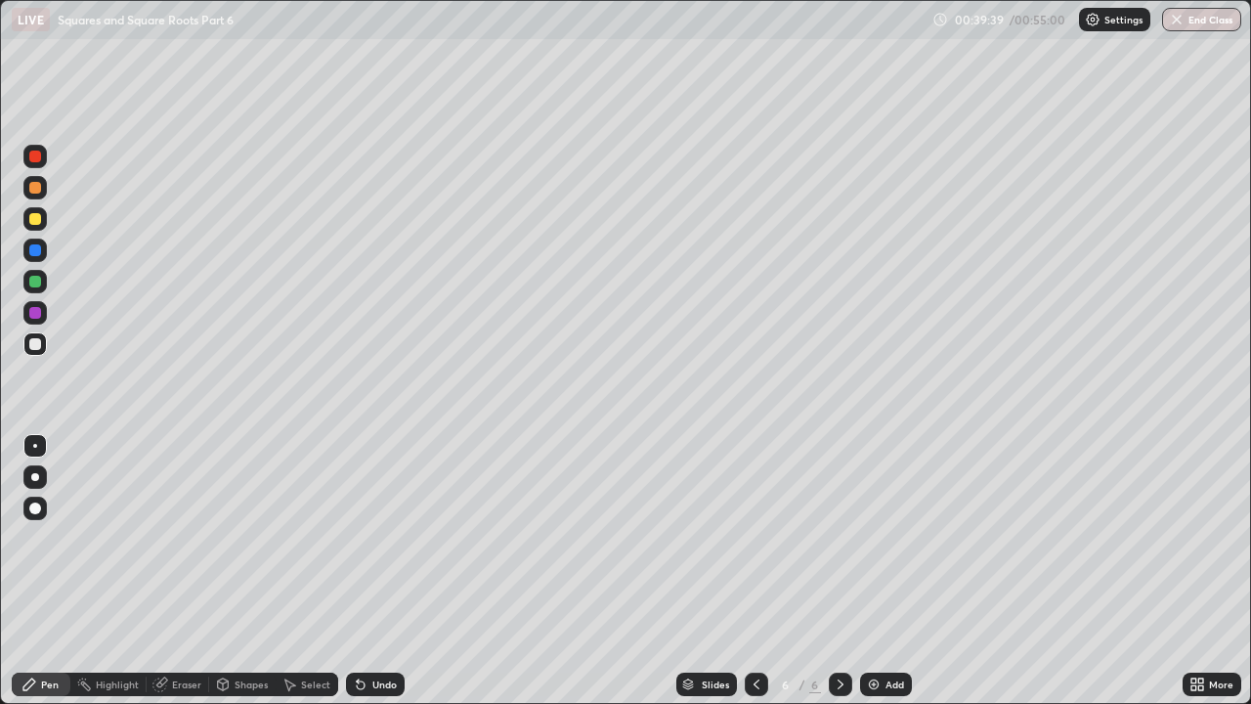
click at [868, 543] on img at bounding box center [874, 684] width 16 height 16
click at [752, 543] on icon at bounding box center [757, 684] width 16 height 16
click at [839, 543] on icon at bounding box center [841, 684] width 16 height 16
click at [872, 543] on img at bounding box center [874, 684] width 16 height 16
click at [873, 543] on img at bounding box center [874, 684] width 16 height 16
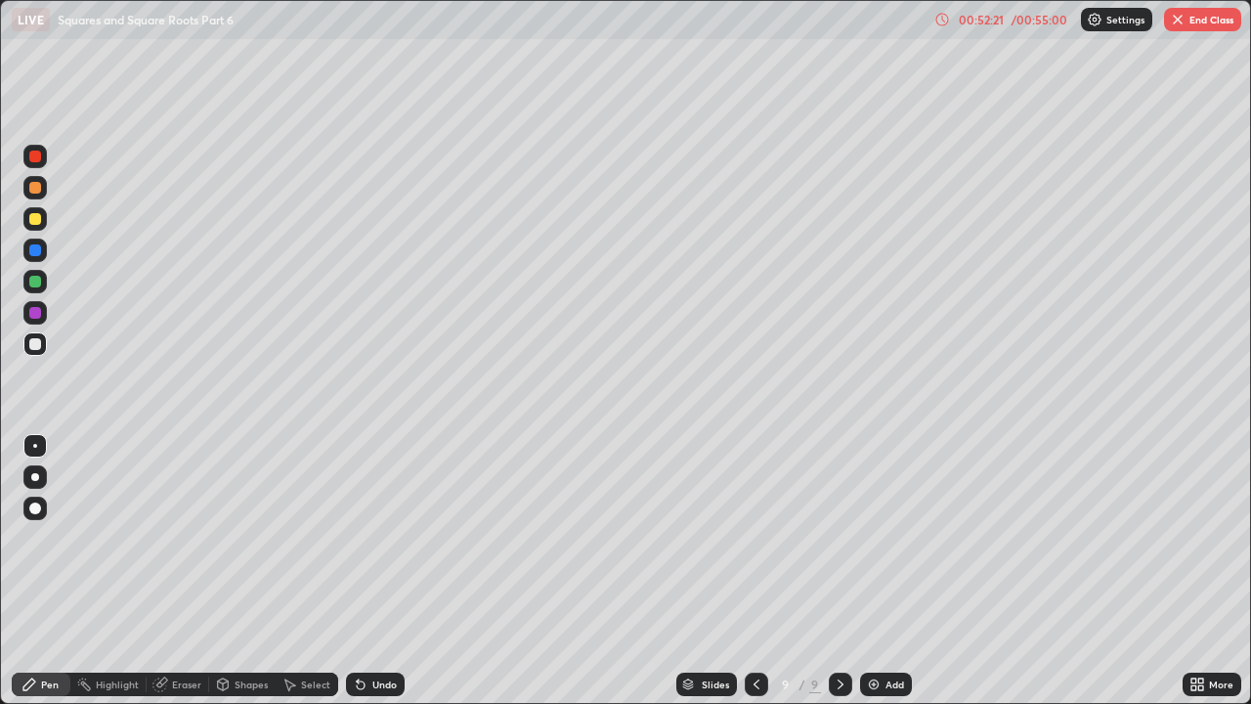
click at [1176, 21] on img "button" at bounding box center [1178, 20] width 16 height 16
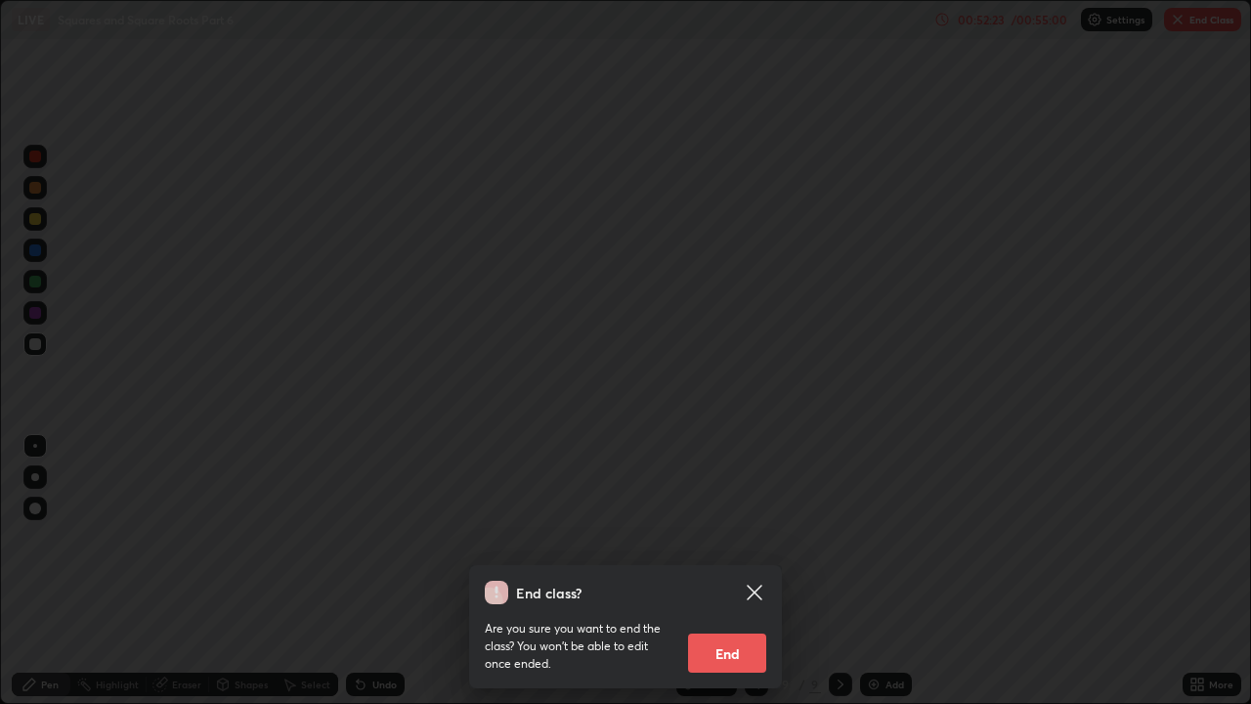
click at [725, 543] on button "End" at bounding box center [727, 652] width 78 height 39
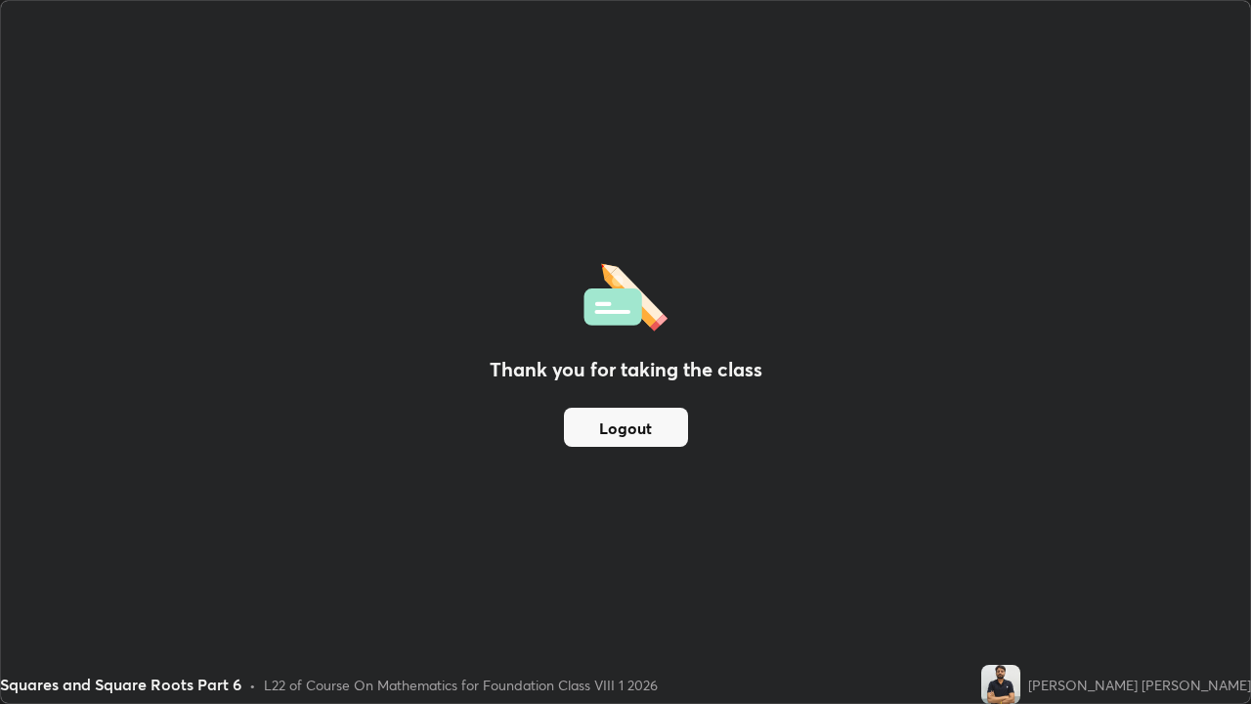
click at [621, 426] on button "Logout" at bounding box center [626, 427] width 124 height 39
